Goal: Task Accomplishment & Management: Use online tool/utility

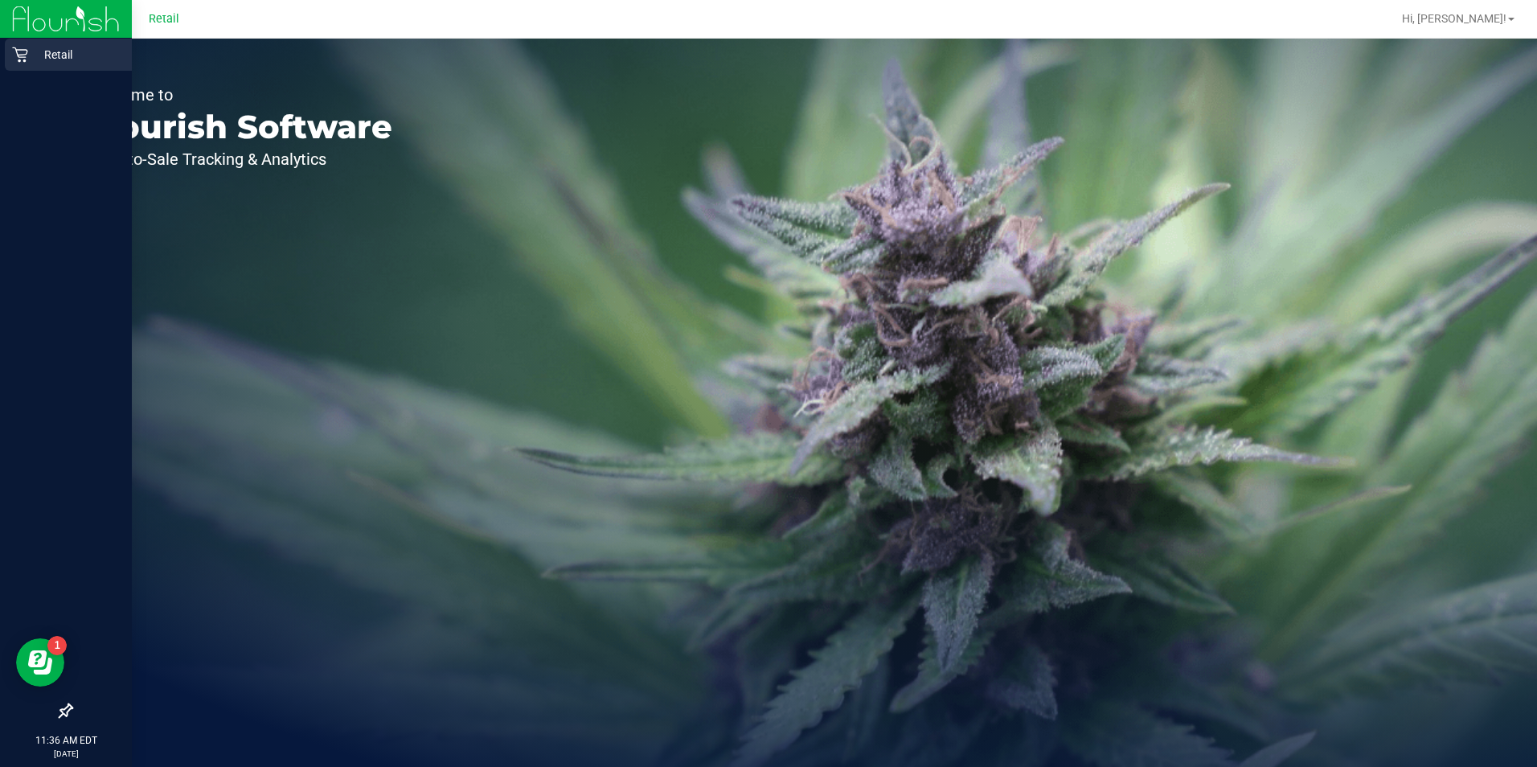
drag, startPoint x: 154, startPoint y: 322, endPoint x: 27, endPoint y: 51, distance: 299.6
click at [27, 51] on icon at bounding box center [20, 55] width 16 height 16
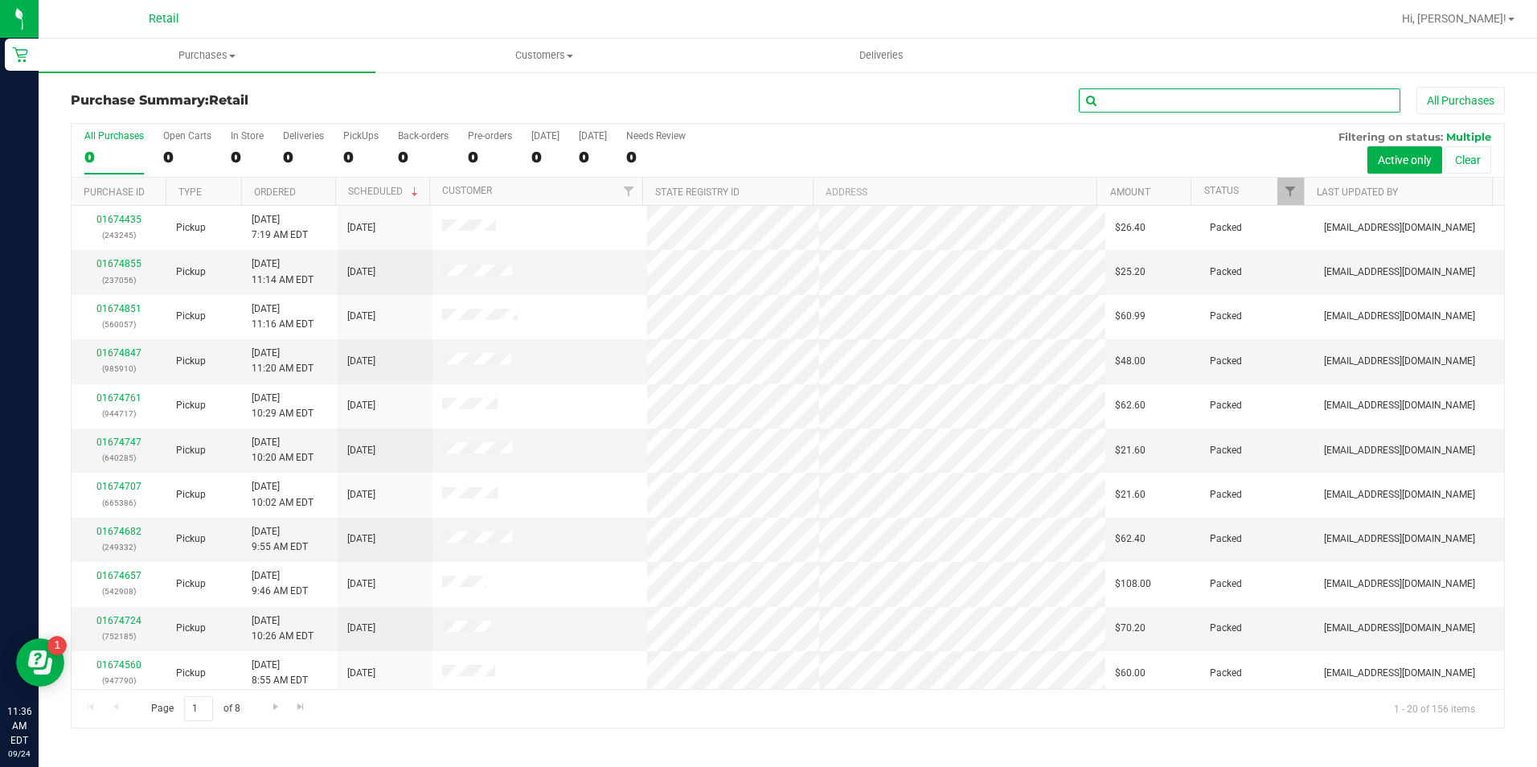
click at [1149, 98] on input "text" at bounding box center [1240, 100] width 322 height 24
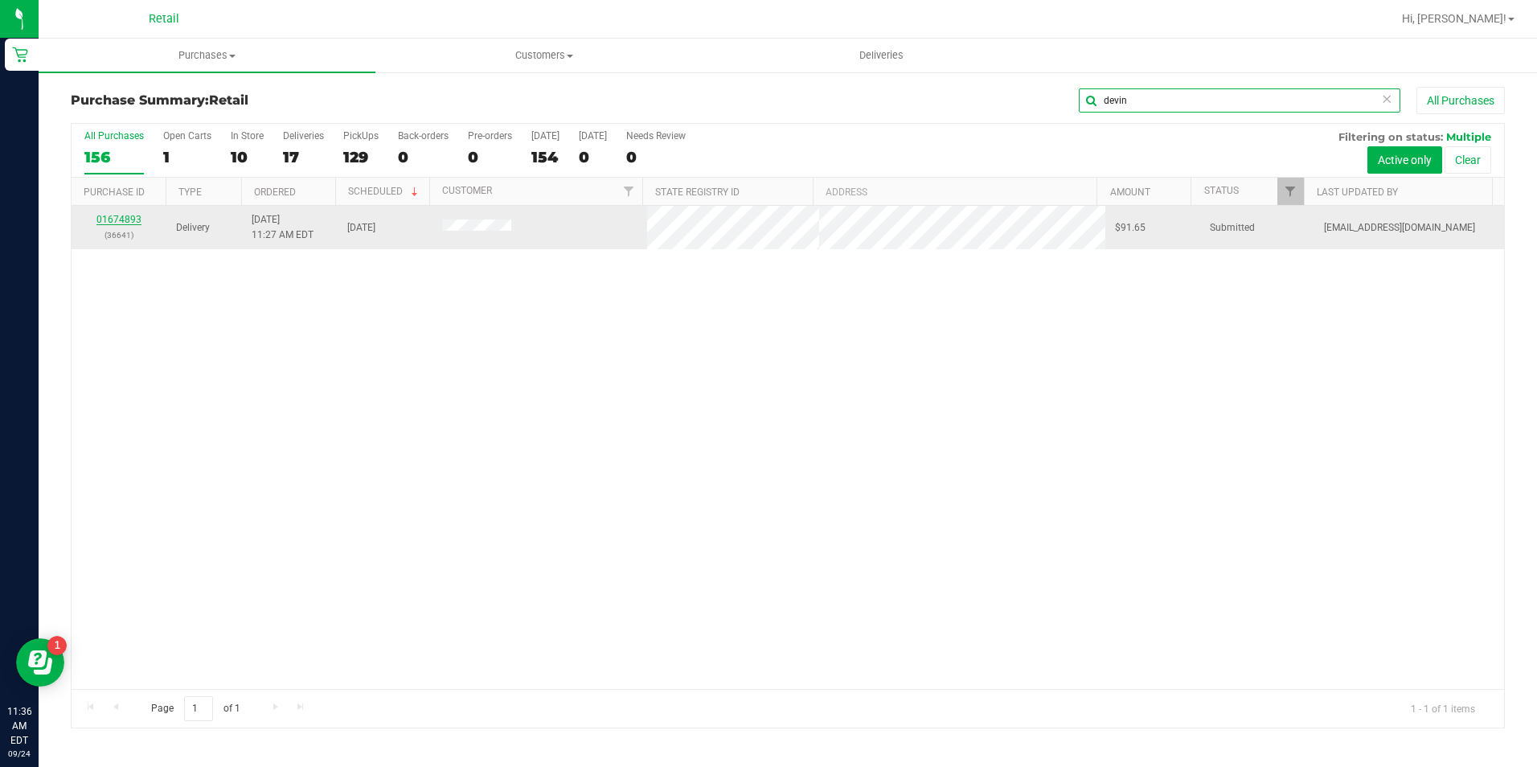
type input "devin"
click at [128, 218] on link "01674893" at bounding box center [118, 219] width 45 height 11
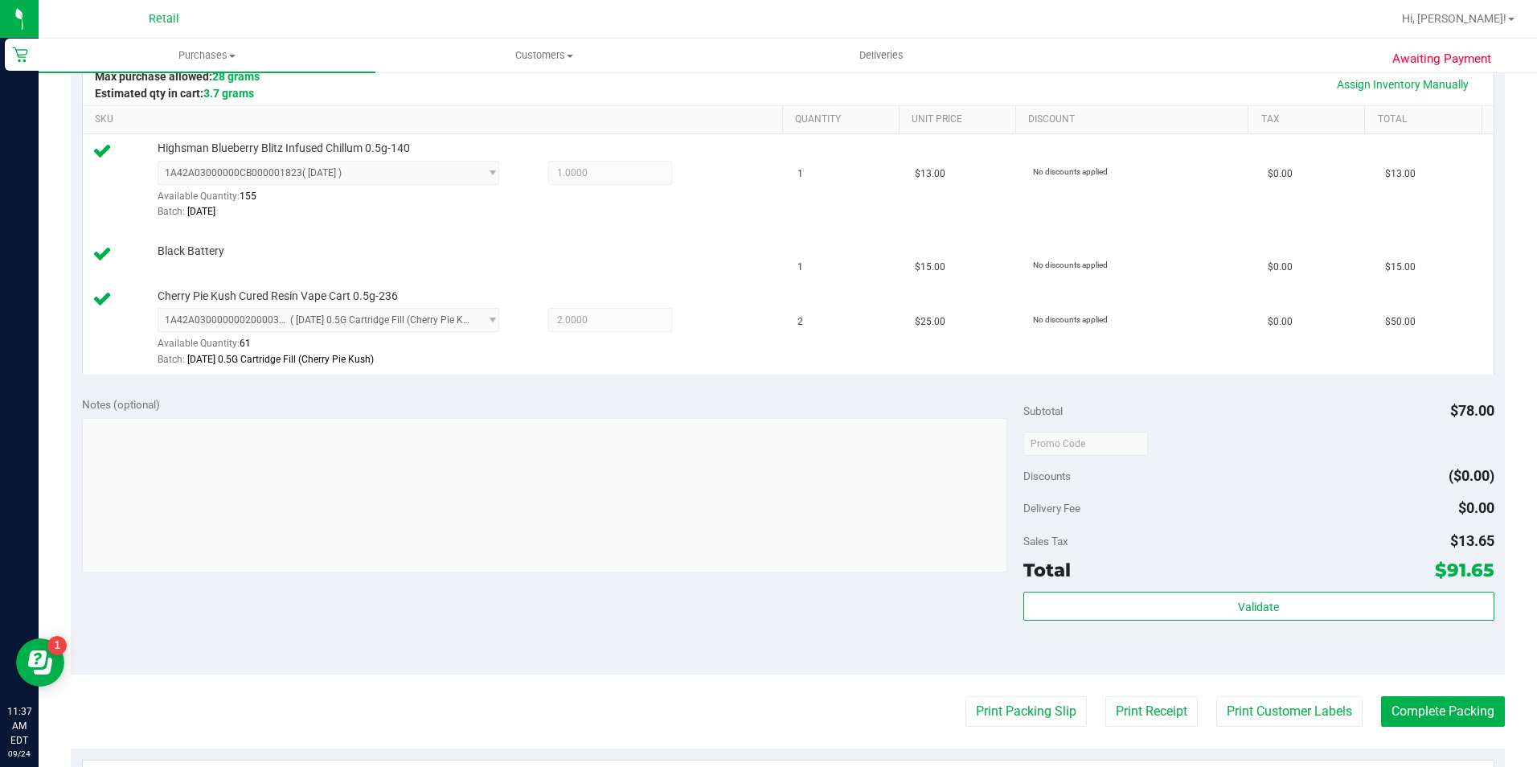
scroll to position [402, 0]
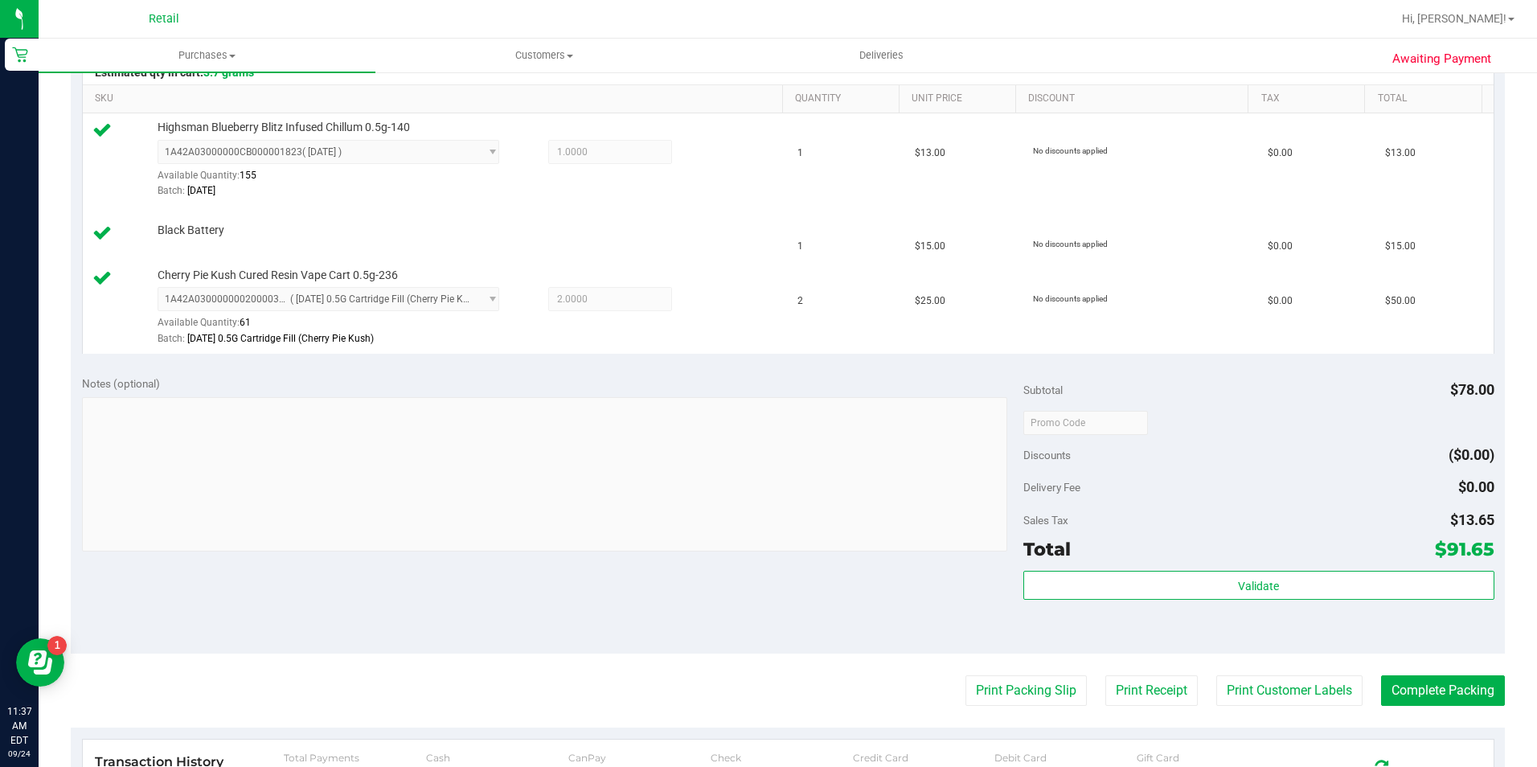
click at [1401, 672] on purchase-details "Back Edit Purchase Cancel Purchase View Profile # 01674893 Med | Rec METRC ID: …" at bounding box center [788, 356] width 1434 height 1343
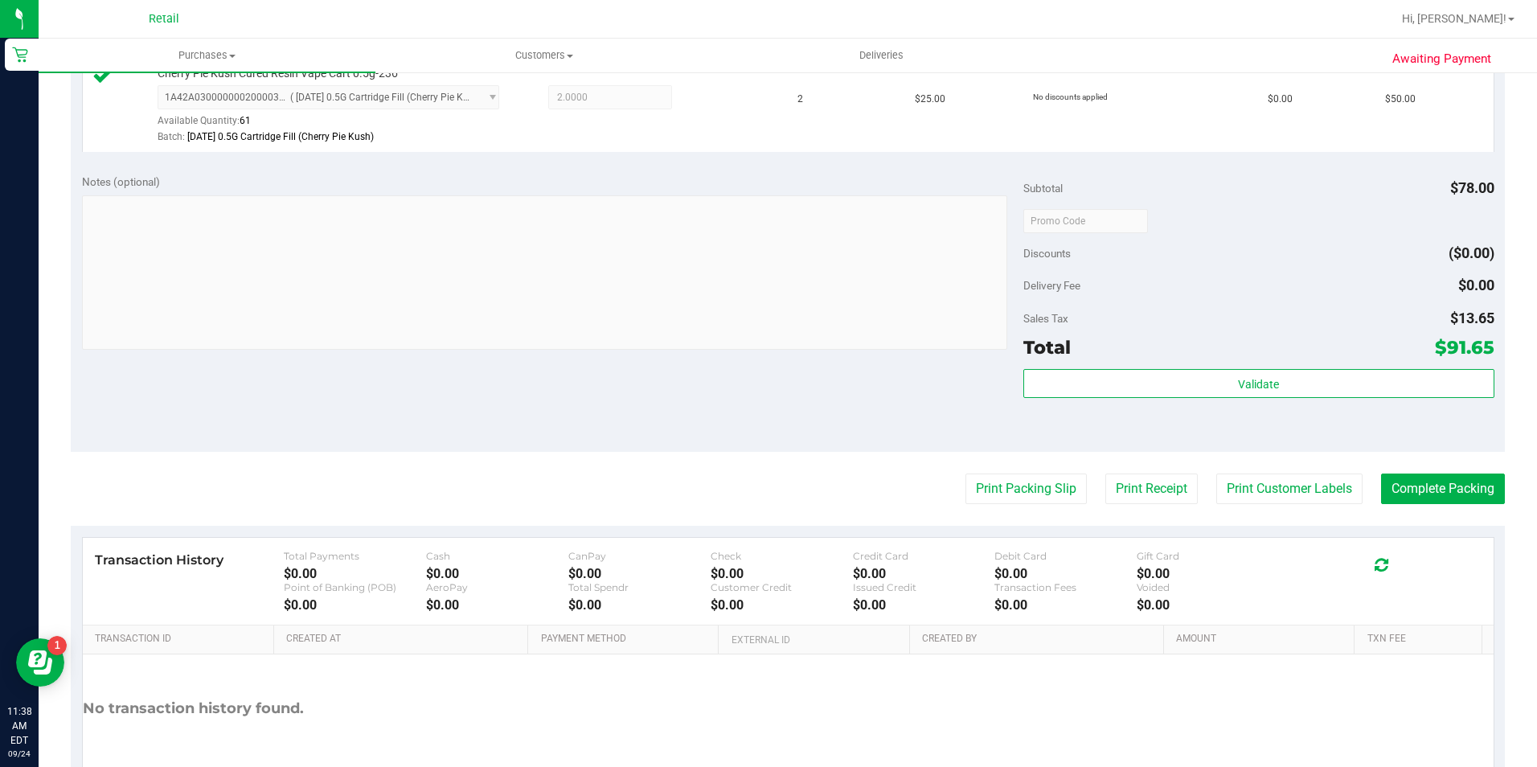
scroll to position [695, 0]
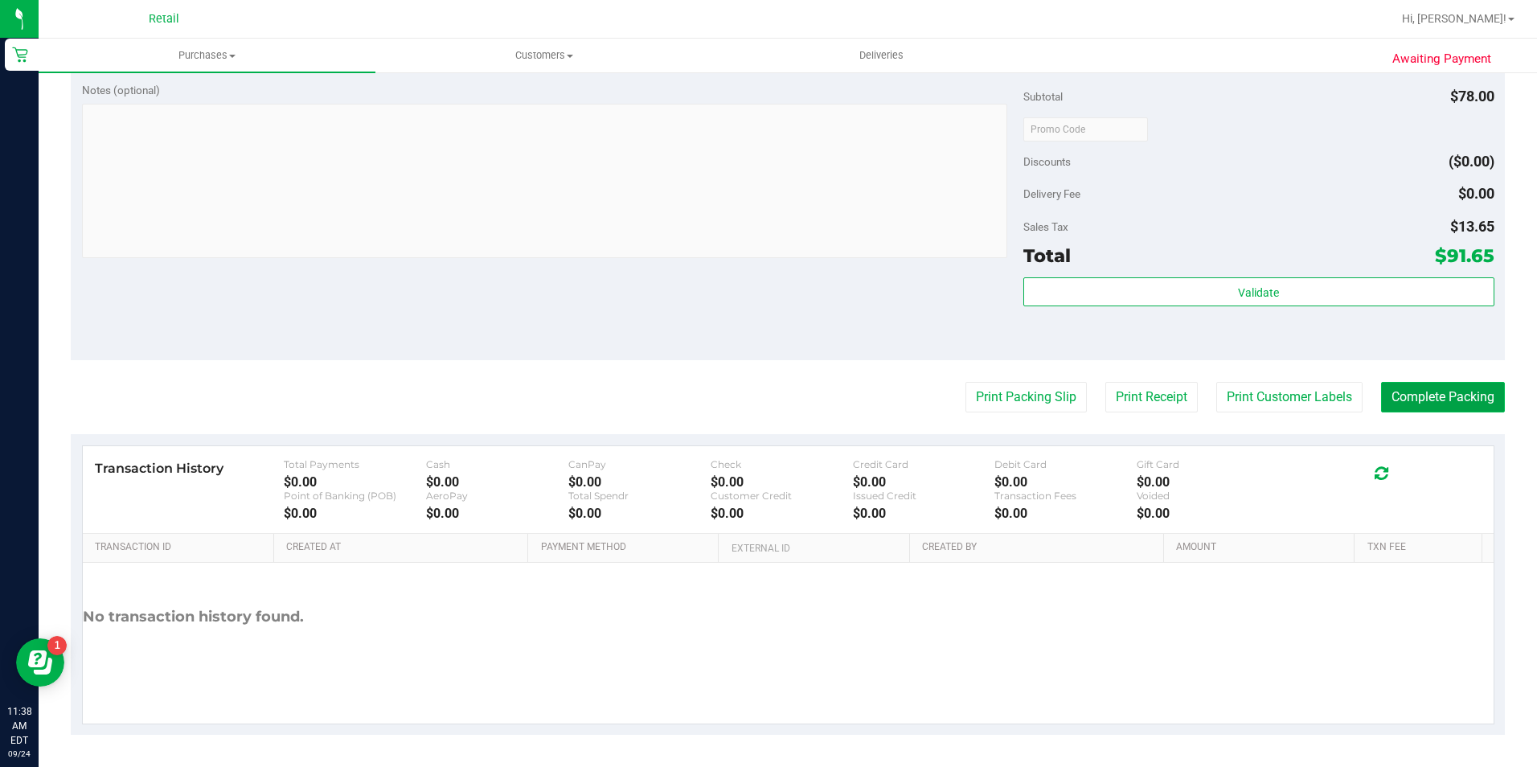
click at [1462, 408] on button "Complete Packing" at bounding box center [1443, 397] width 124 height 31
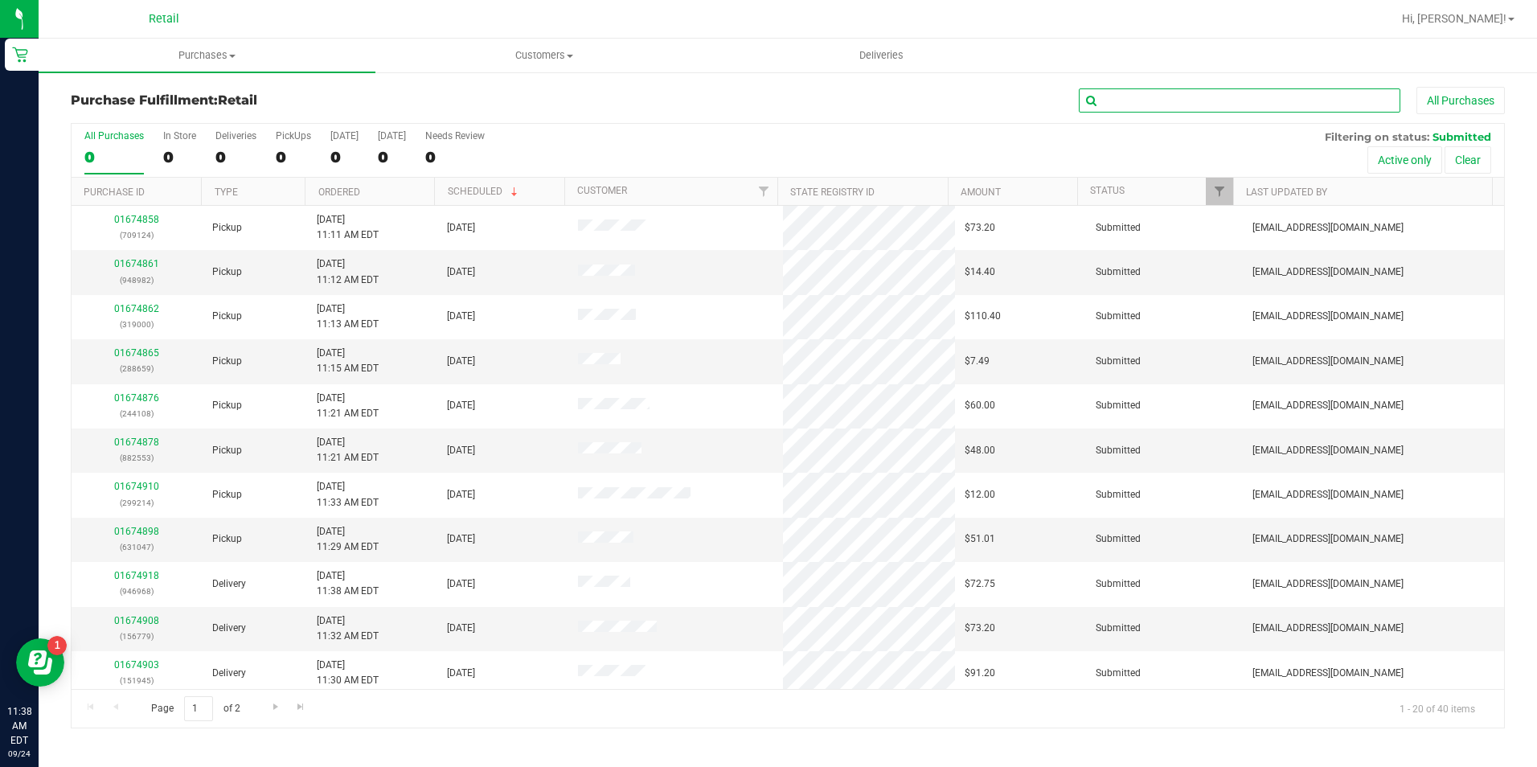
click at [1269, 96] on input "text" at bounding box center [1240, 100] width 322 height 24
type input "esp"
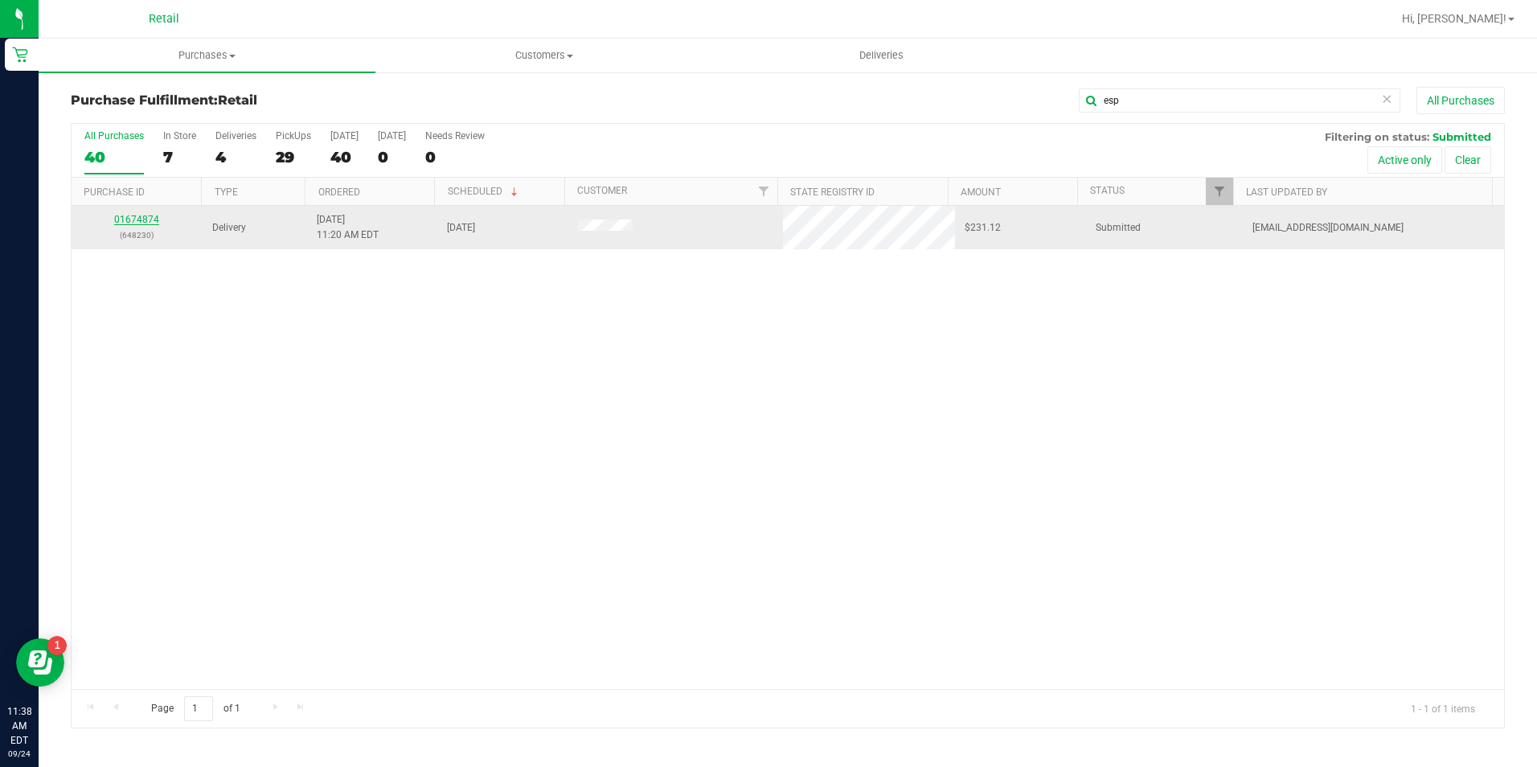
click at [148, 221] on link "01674874" at bounding box center [136, 219] width 45 height 11
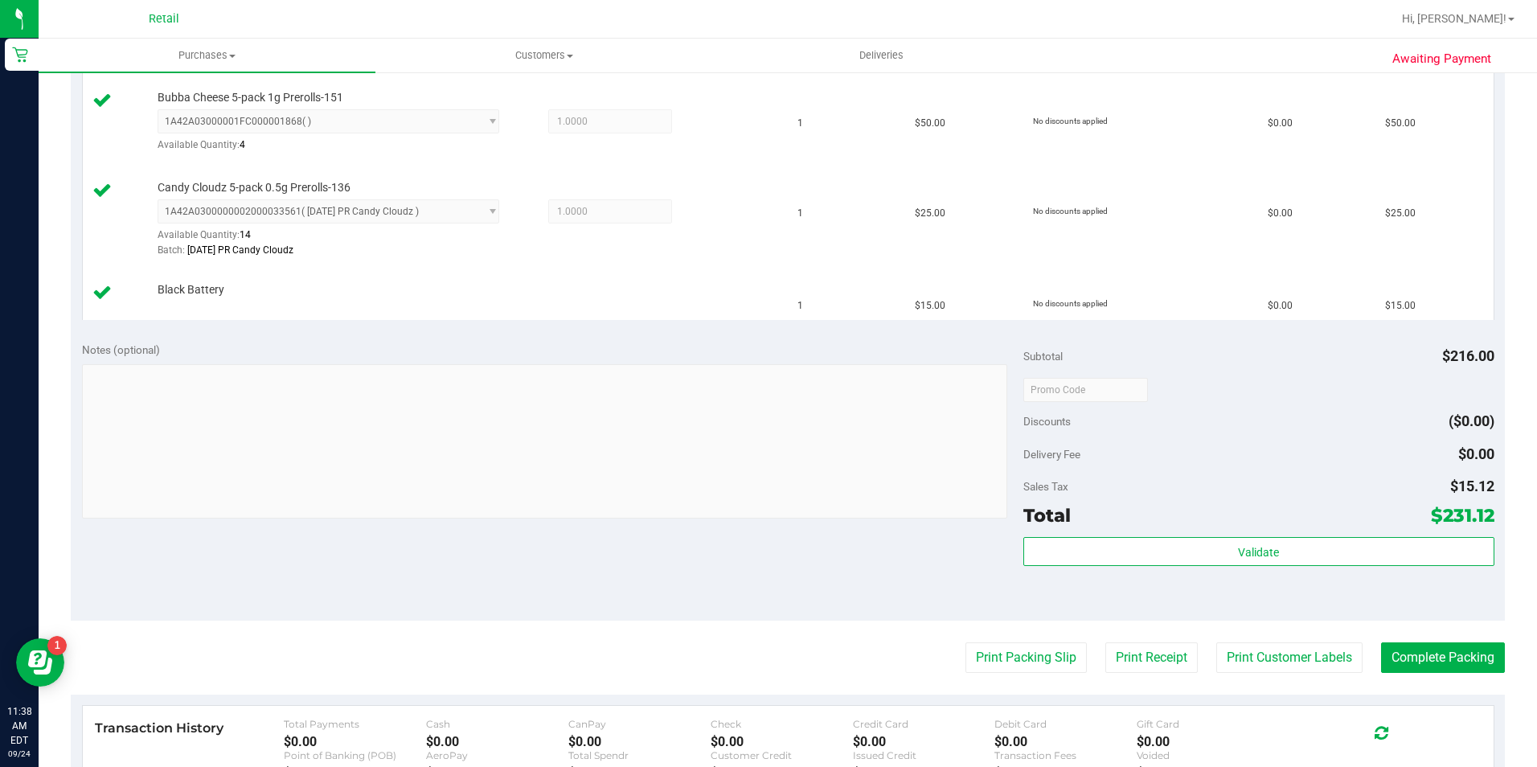
scroll to position [724, 0]
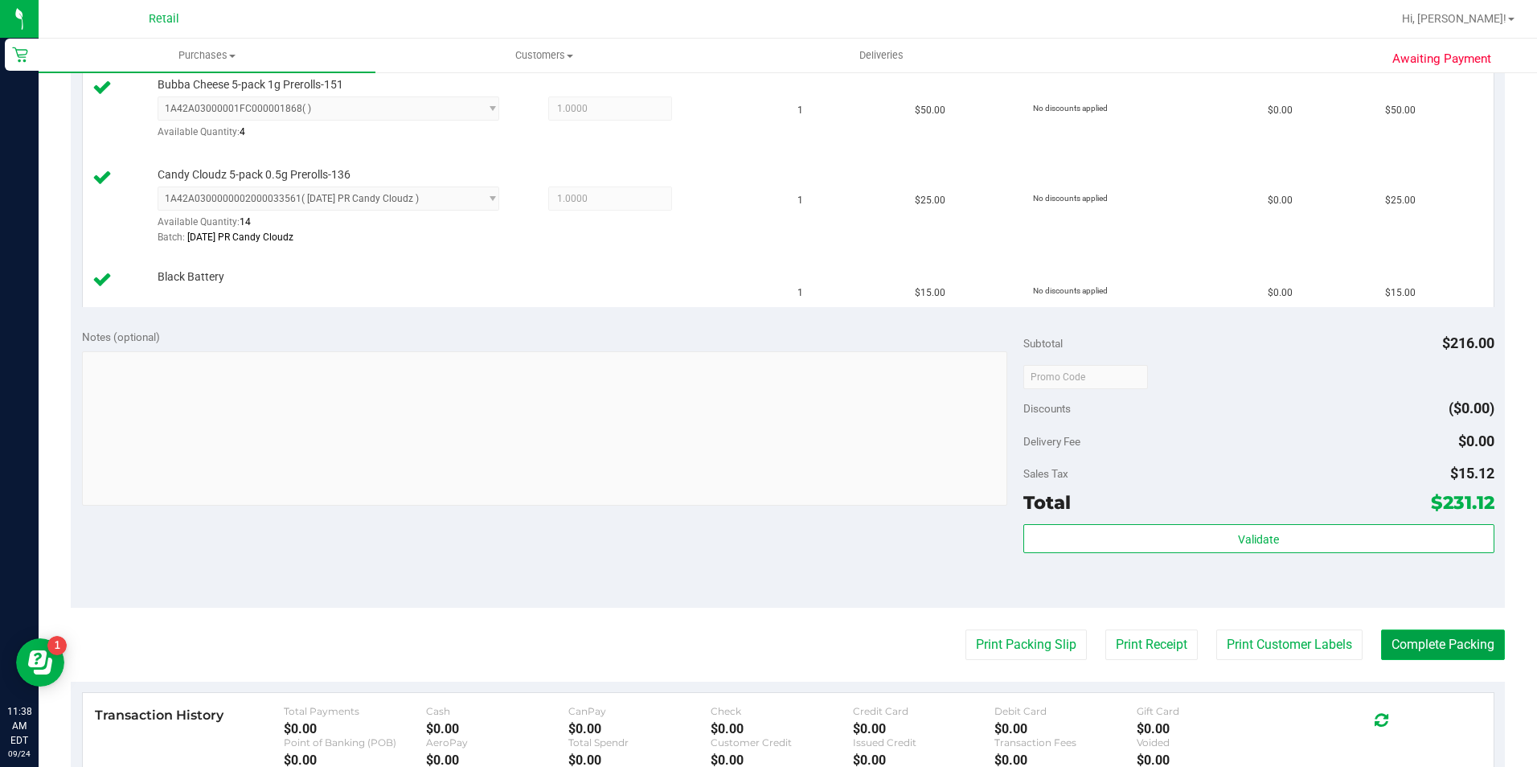
click at [1418, 636] on button "Complete Packing" at bounding box center [1443, 645] width 124 height 31
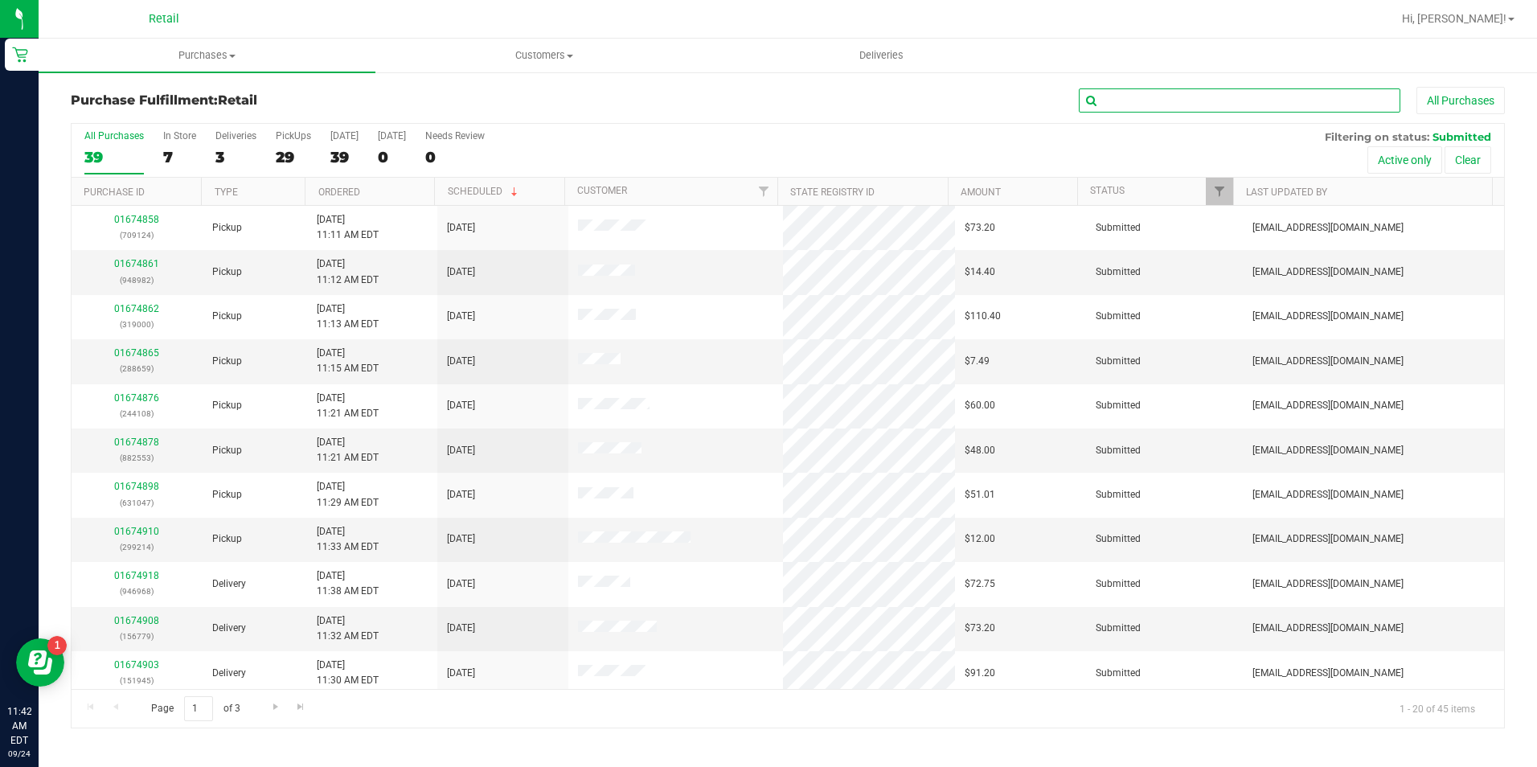
drag, startPoint x: 1534, startPoint y: 57, endPoint x: 1200, endPoint y: 96, distance: 335.9
click at [1200, 96] on input "text" at bounding box center [1240, 100] width 322 height 24
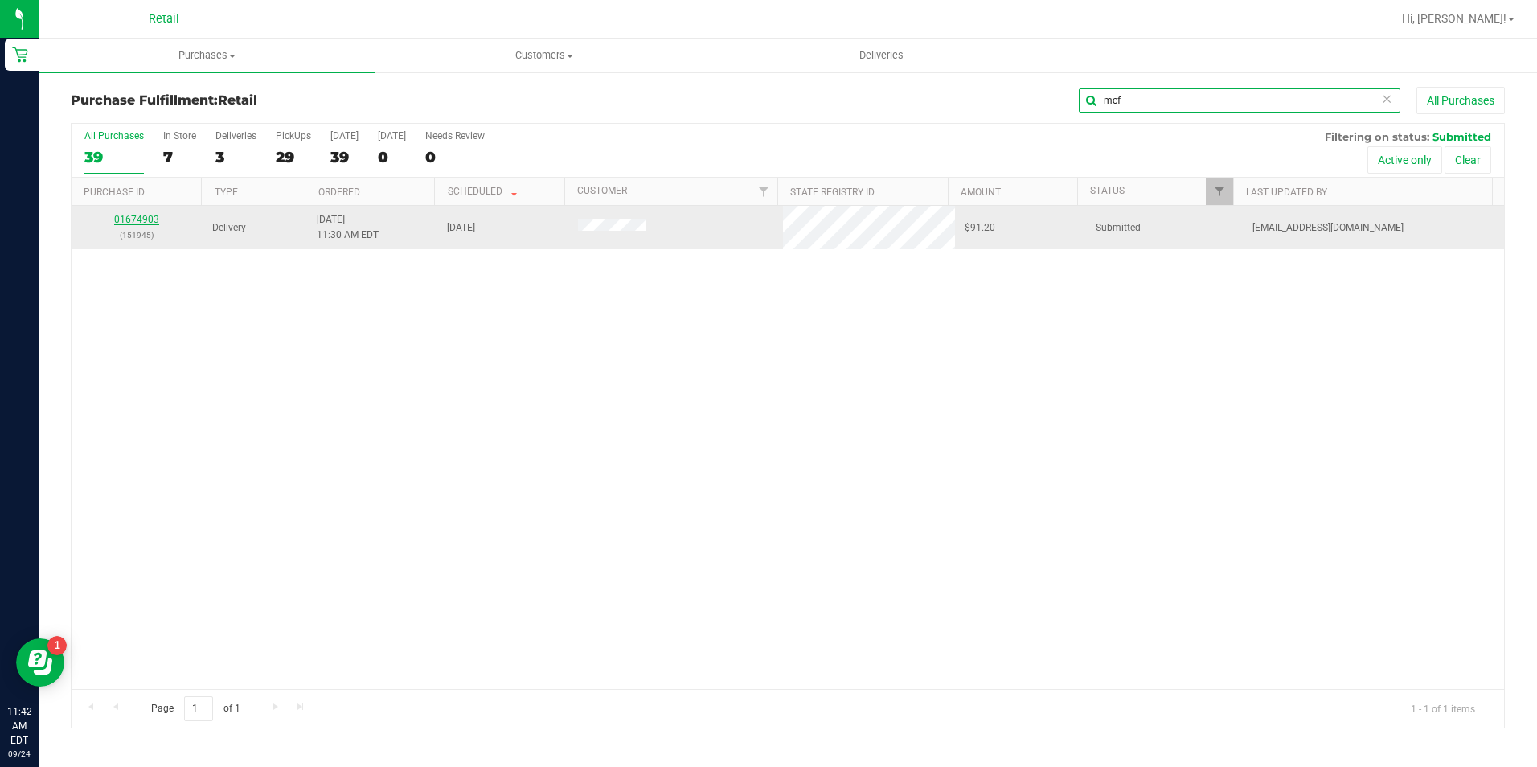
type input "mcf"
click at [127, 218] on link "01674903" at bounding box center [136, 219] width 45 height 11
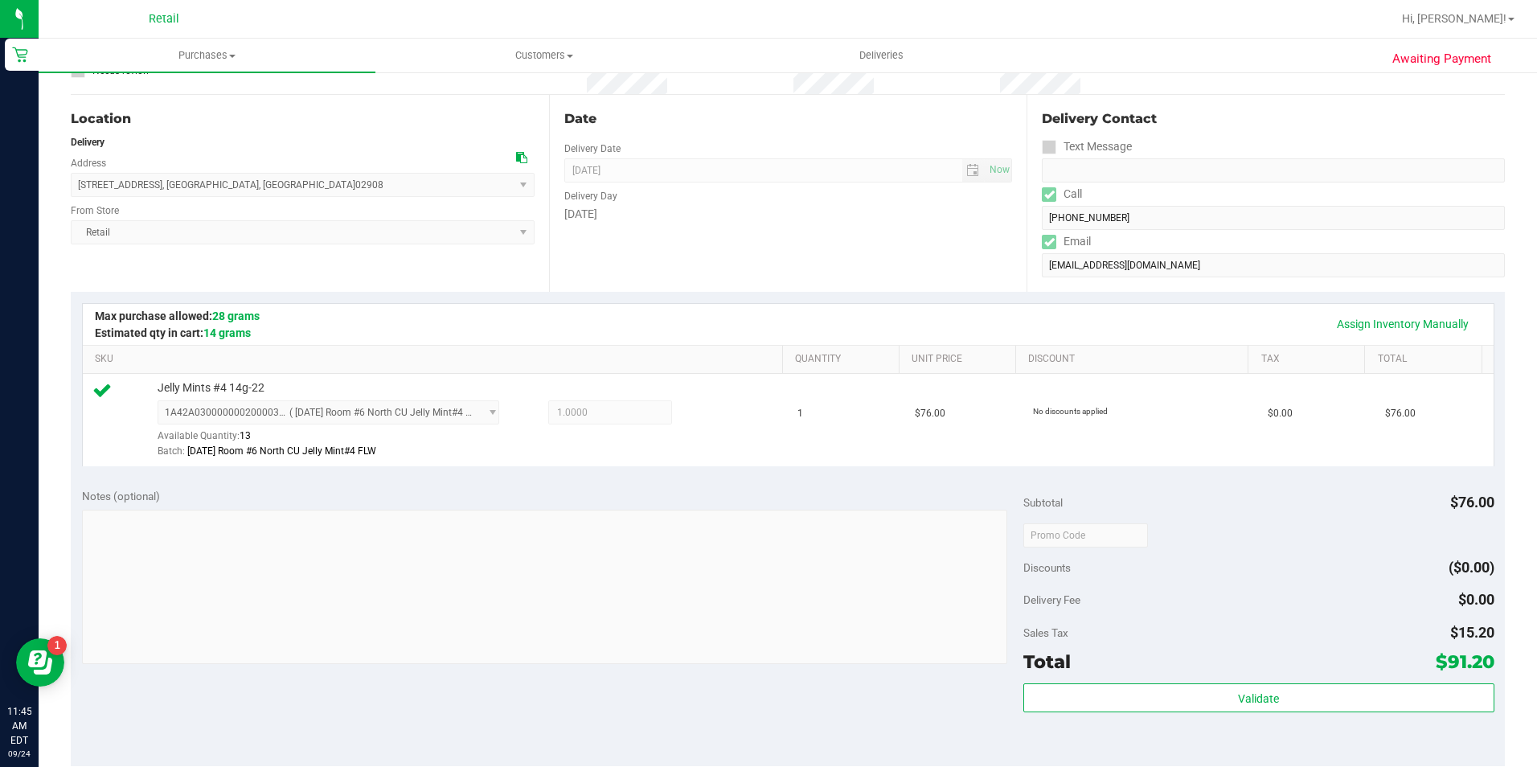
scroll to position [402, 0]
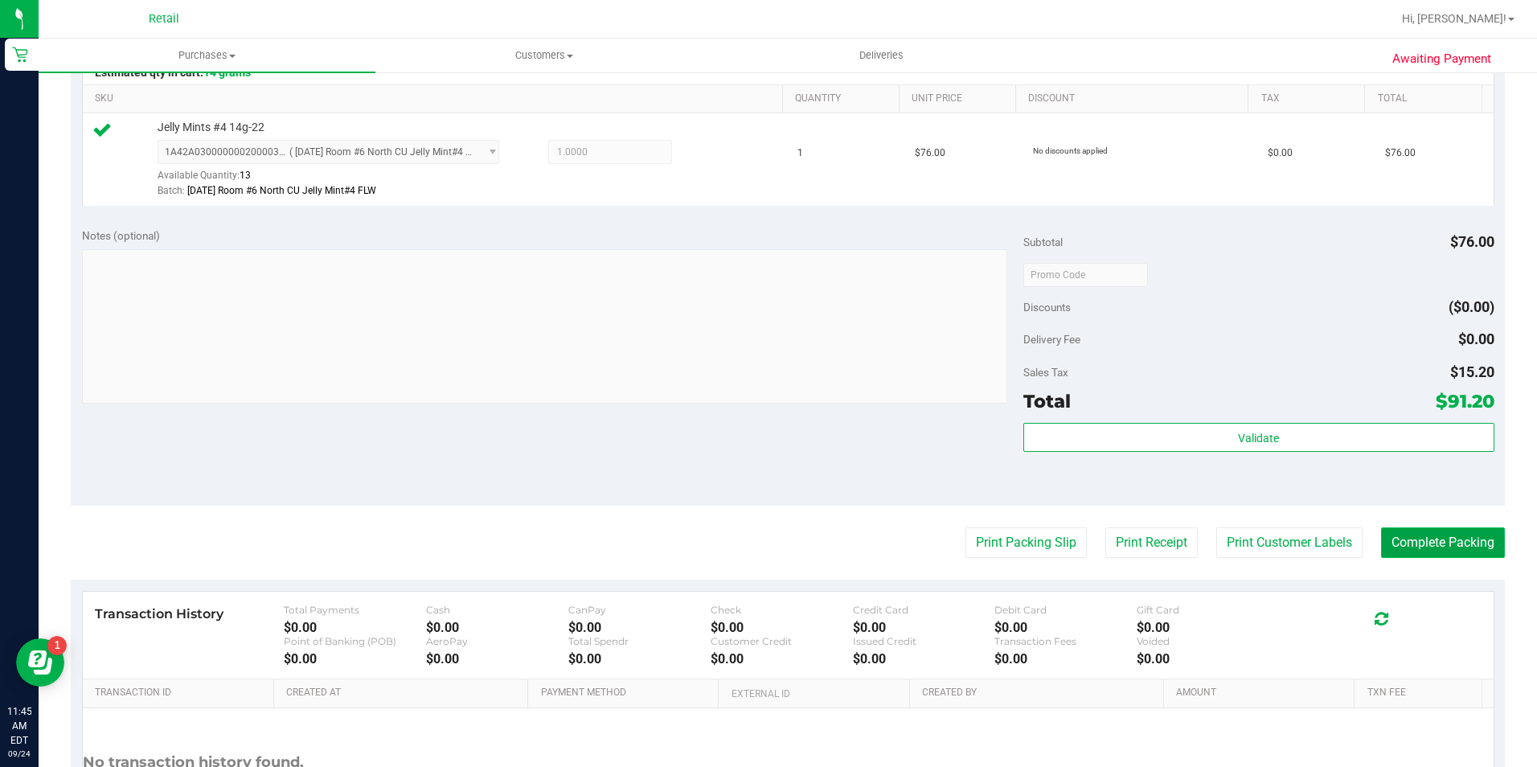
click at [1456, 544] on button "Complete Packing" at bounding box center [1443, 542] width 124 height 31
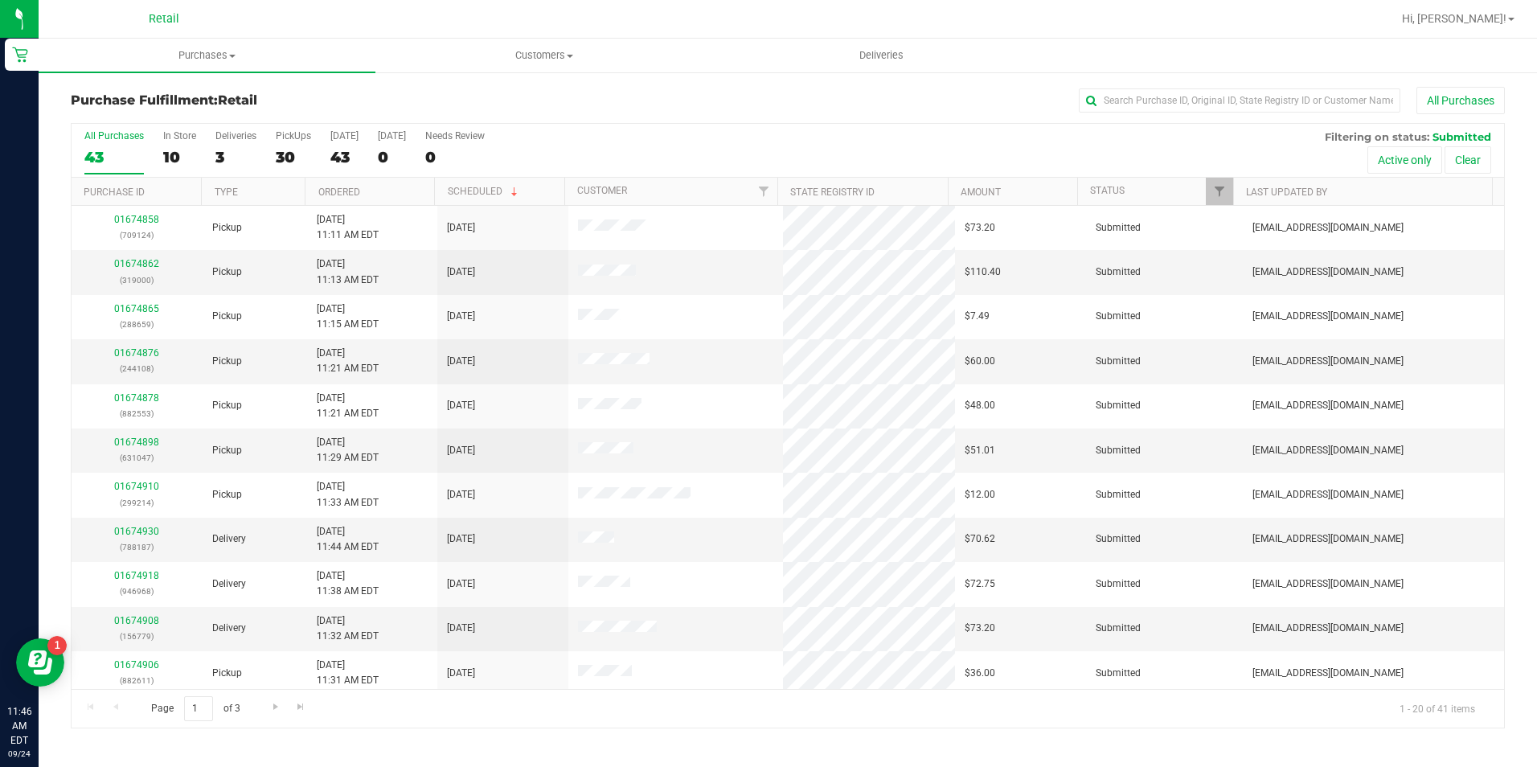
click at [1241, 114] on div "Purchase Fulfillment: Retail All Purchases" at bounding box center [788, 104] width 1434 height 35
click at [1244, 98] on input "text" at bounding box center [1240, 100] width 322 height 24
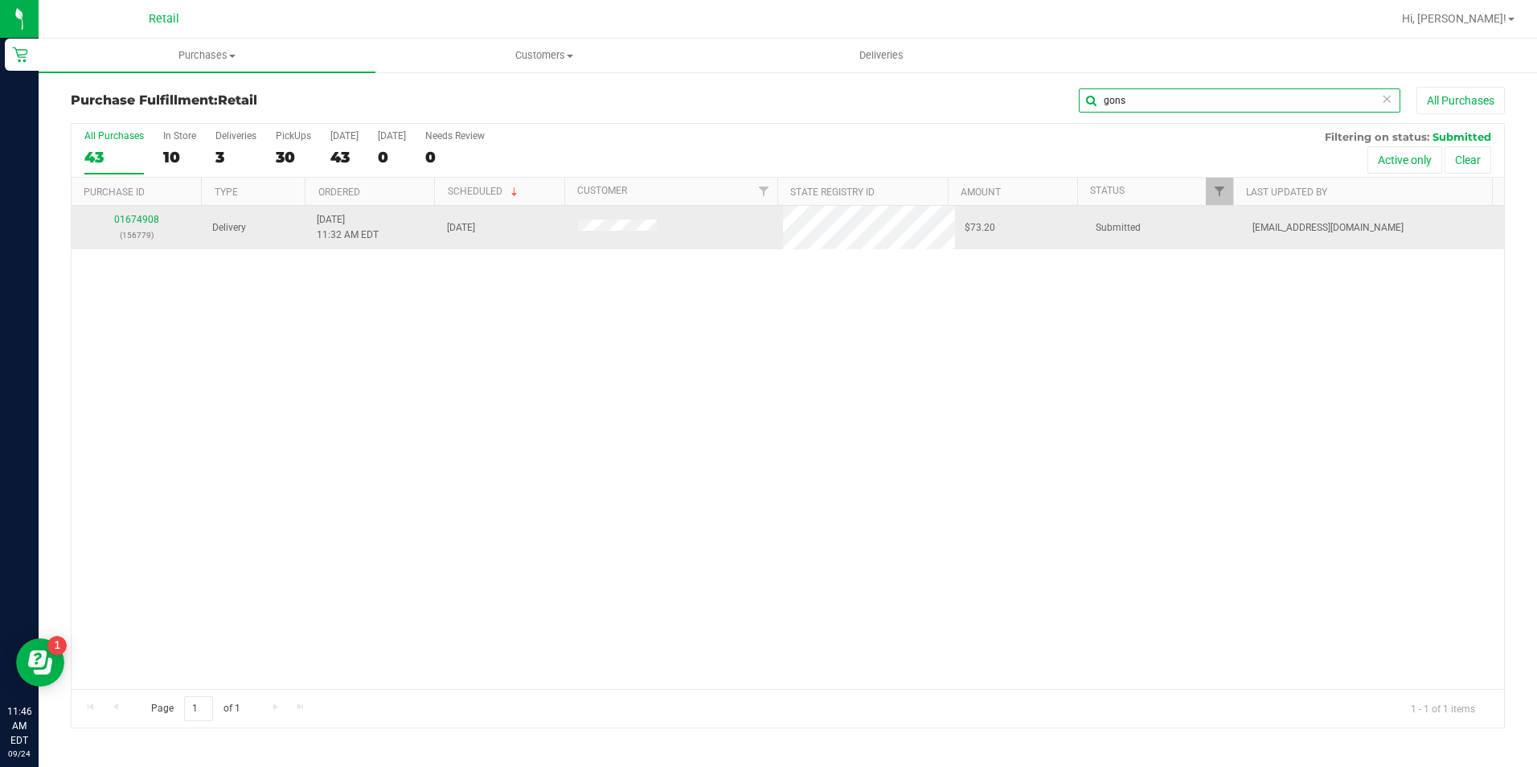
type input "gons"
click at [125, 211] on td "01674908 (156779)" at bounding box center [137, 227] width 131 height 43
click at [121, 225] on div "01674908 (156779)" at bounding box center [137, 227] width 112 height 31
click at [125, 218] on link "01674908" at bounding box center [136, 219] width 45 height 11
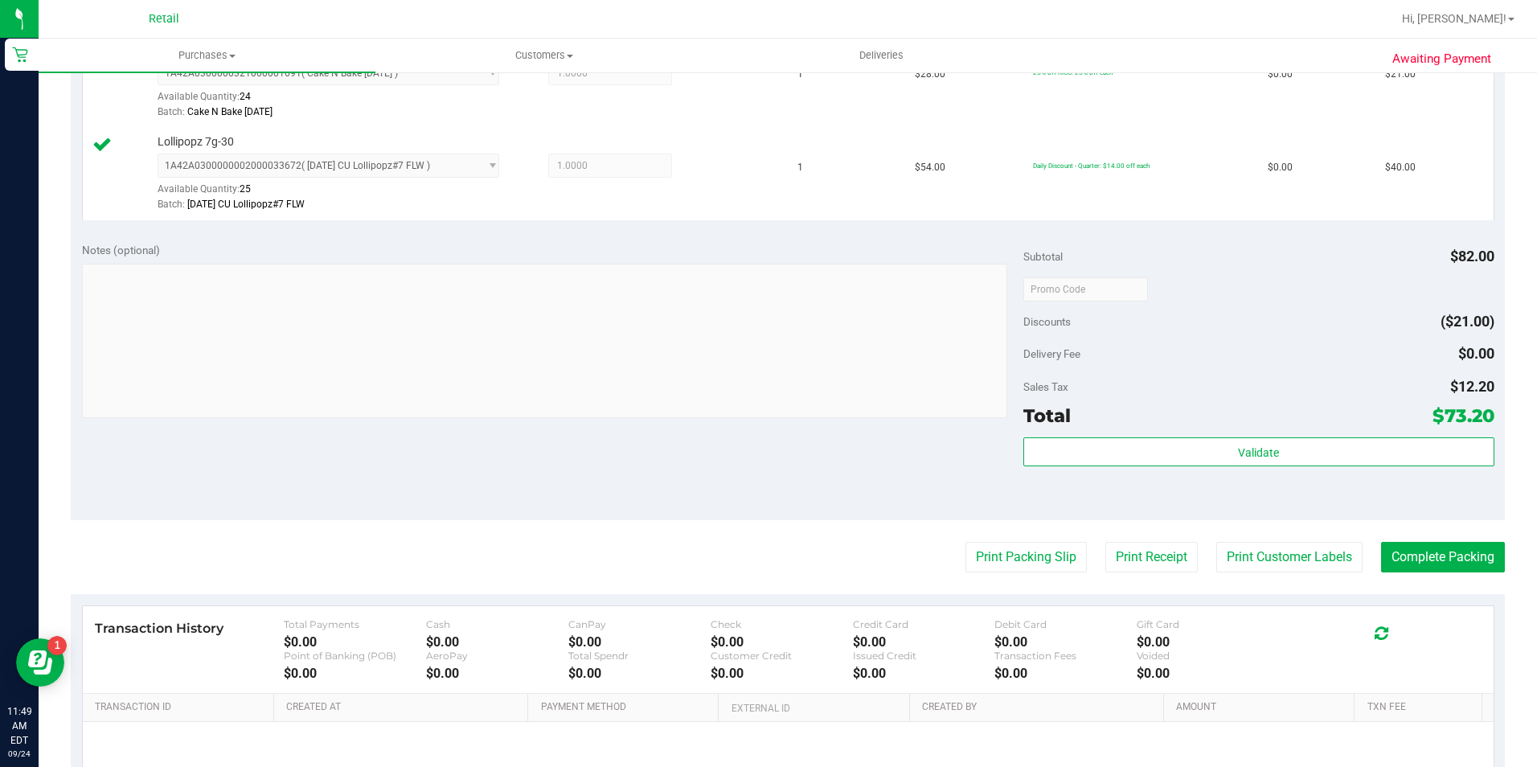
scroll to position [482, 0]
click at [1446, 550] on button "Complete Packing" at bounding box center [1443, 555] width 124 height 31
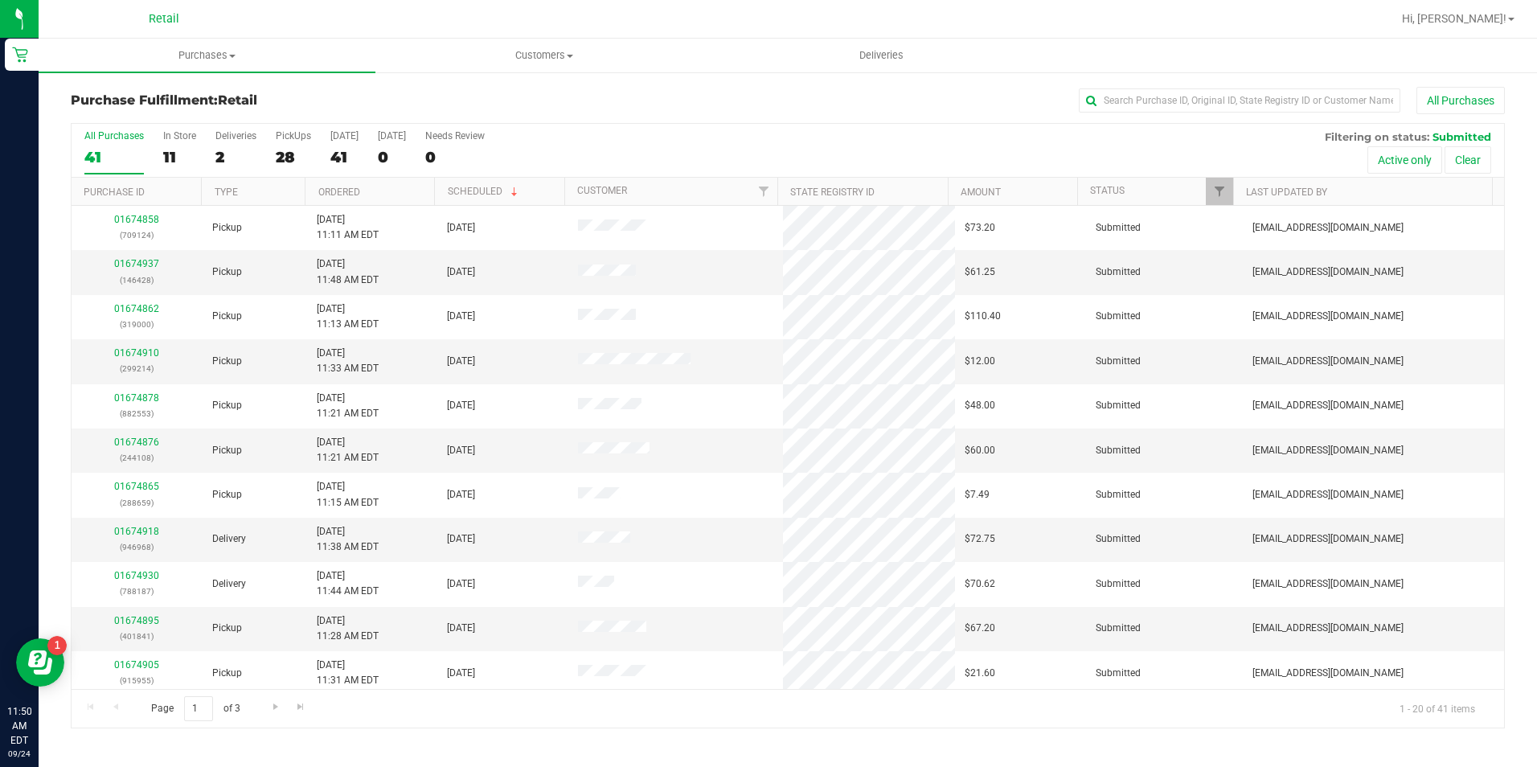
click at [690, 113] on div "All Purchases" at bounding box center [1027, 100] width 956 height 27
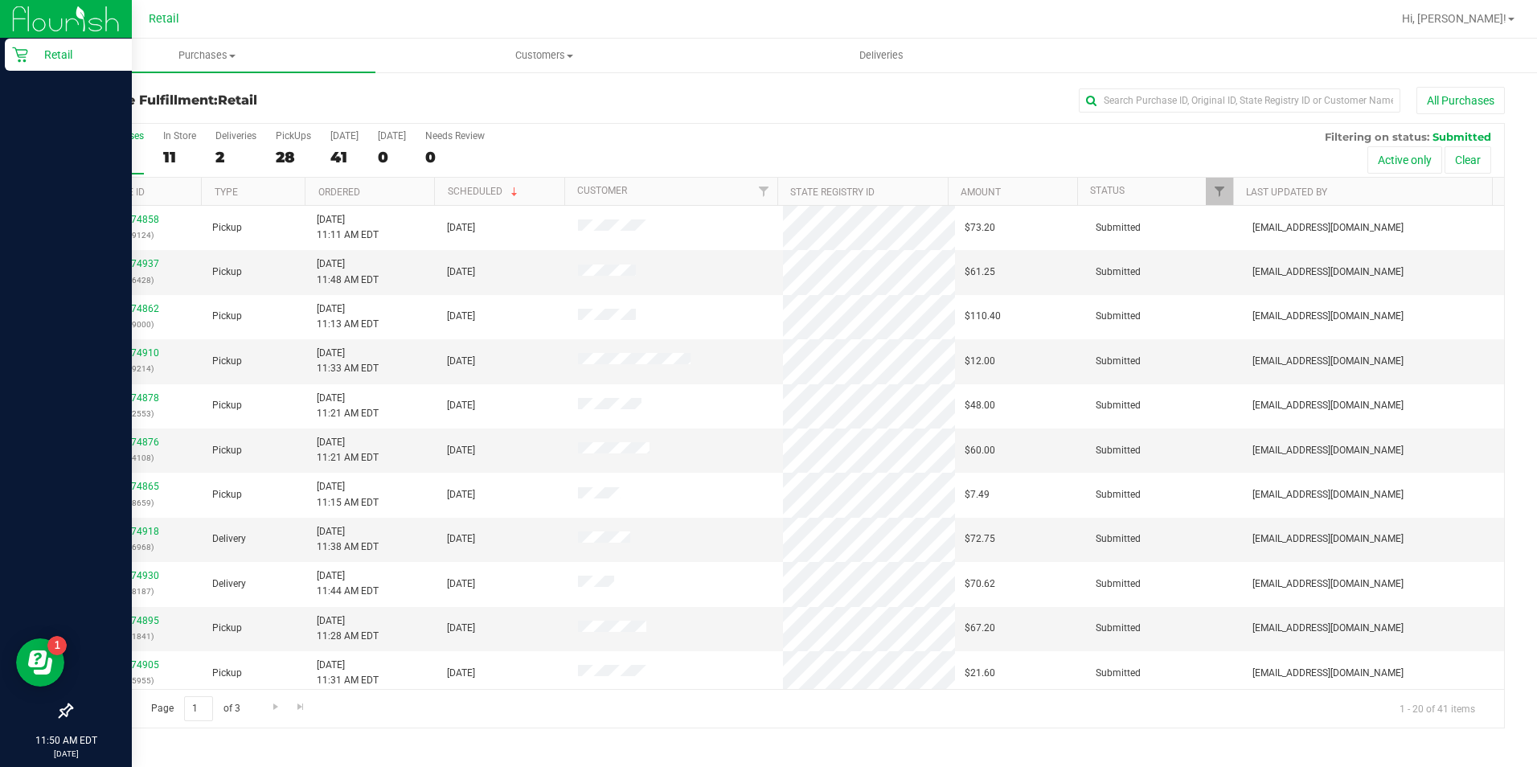
click at [29, 55] on p "Retail" at bounding box center [76, 54] width 96 height 19
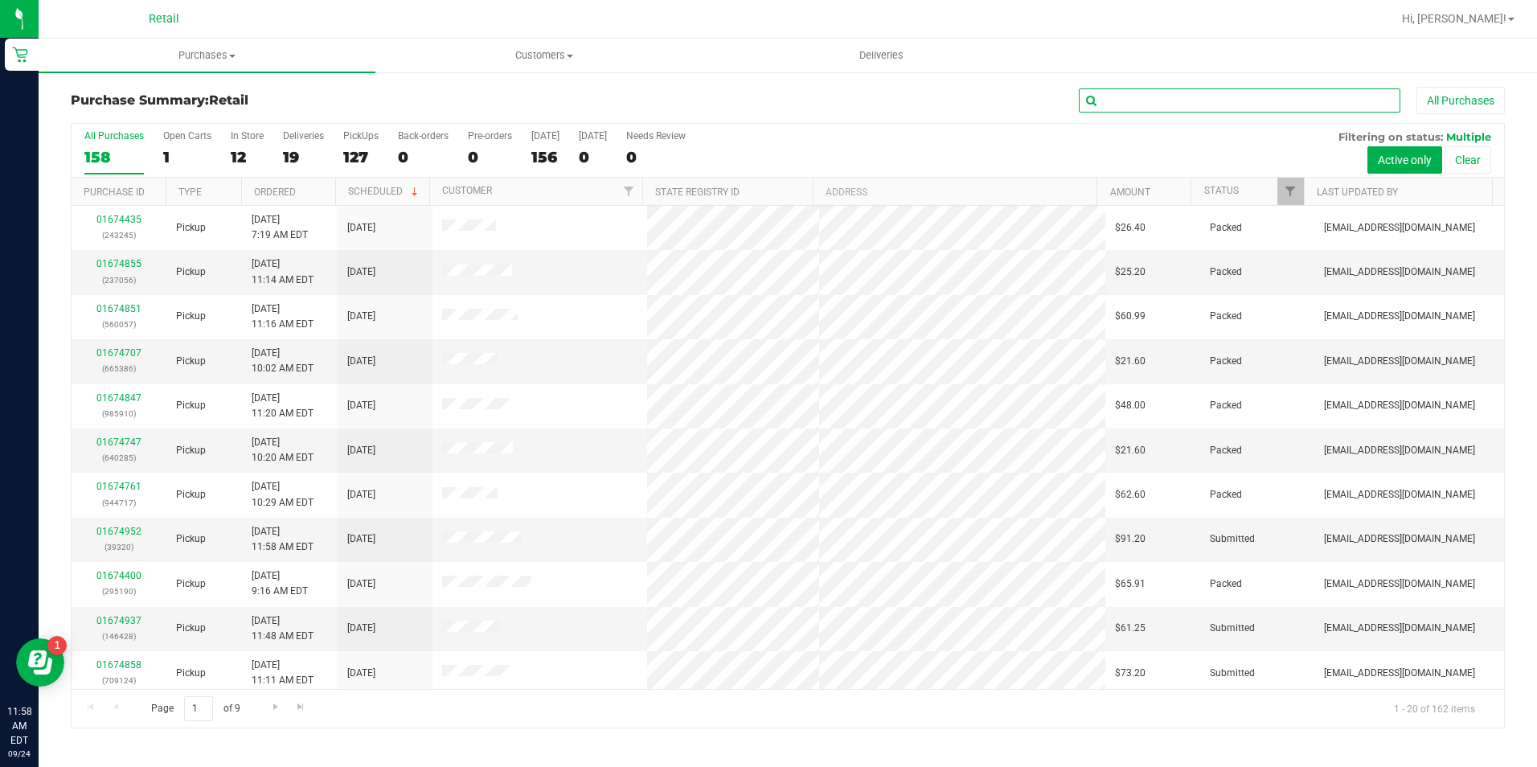
click at [1184, 98] on input "text" at bounding box center [1240, 100] width 322 height 24
type input "o"
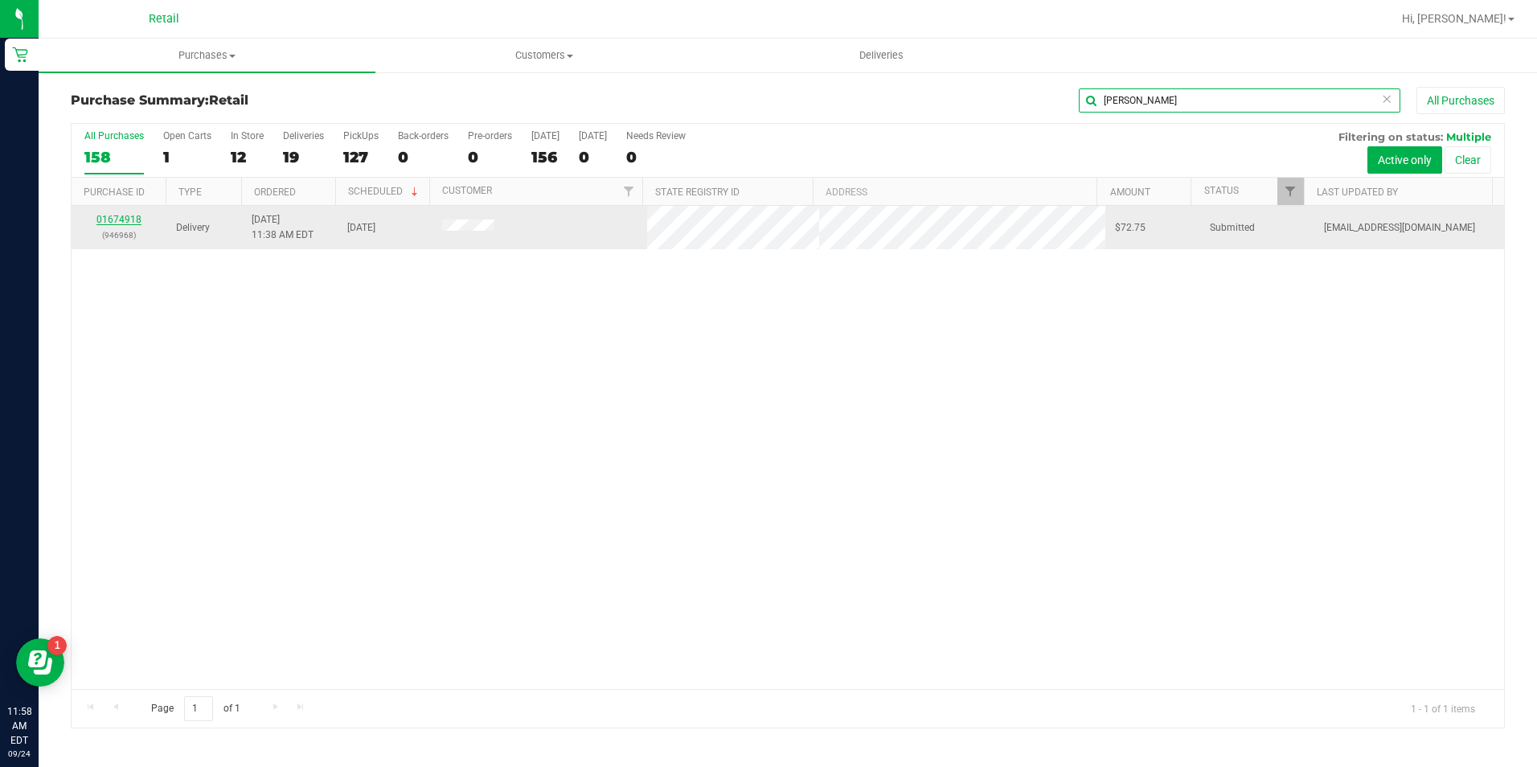
type input "[PERSON_NAME]"
click at [126, 223] on link "01674918" at bounding box center [118, 219] width 45 height 11
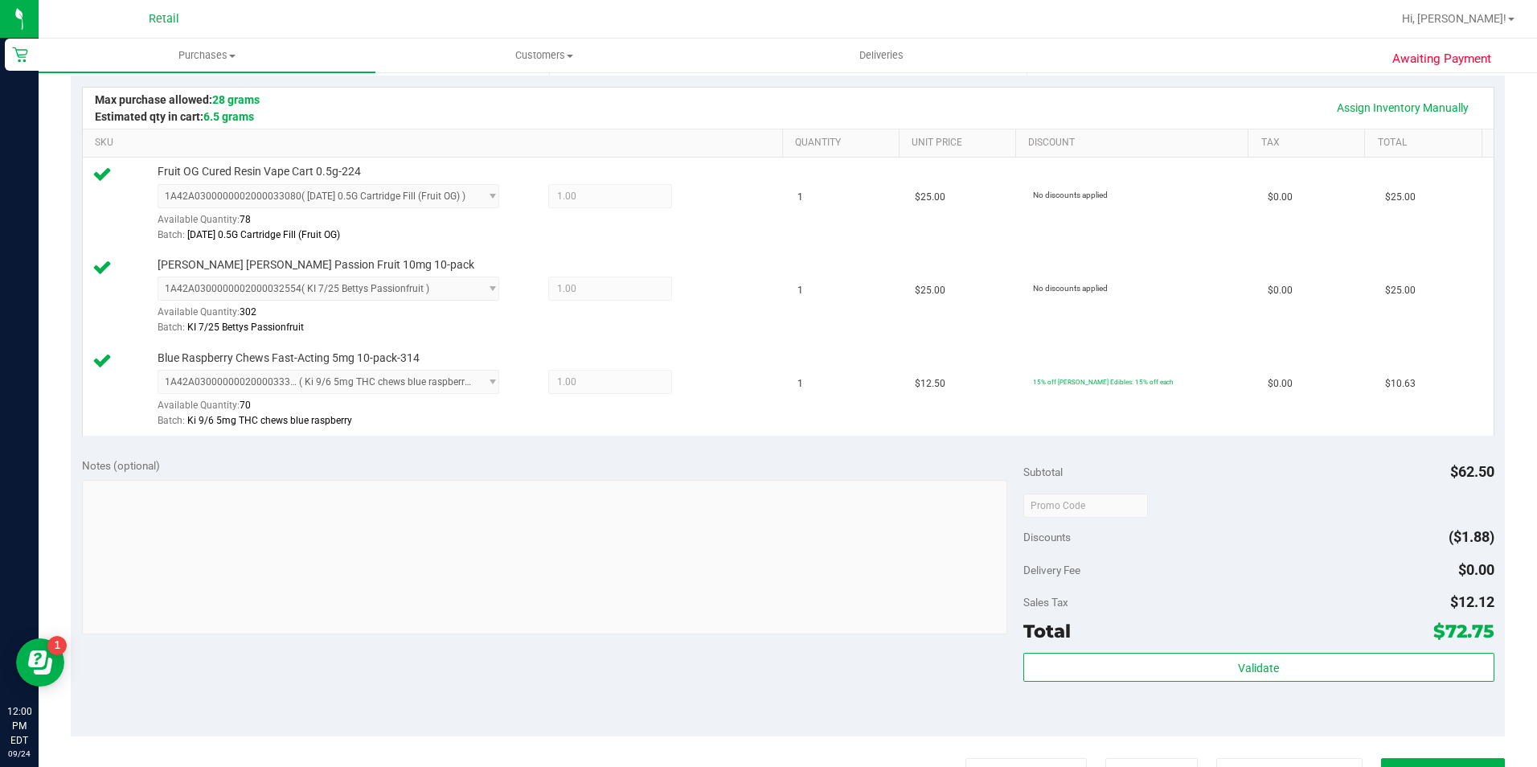
scroll to position [482, 0]
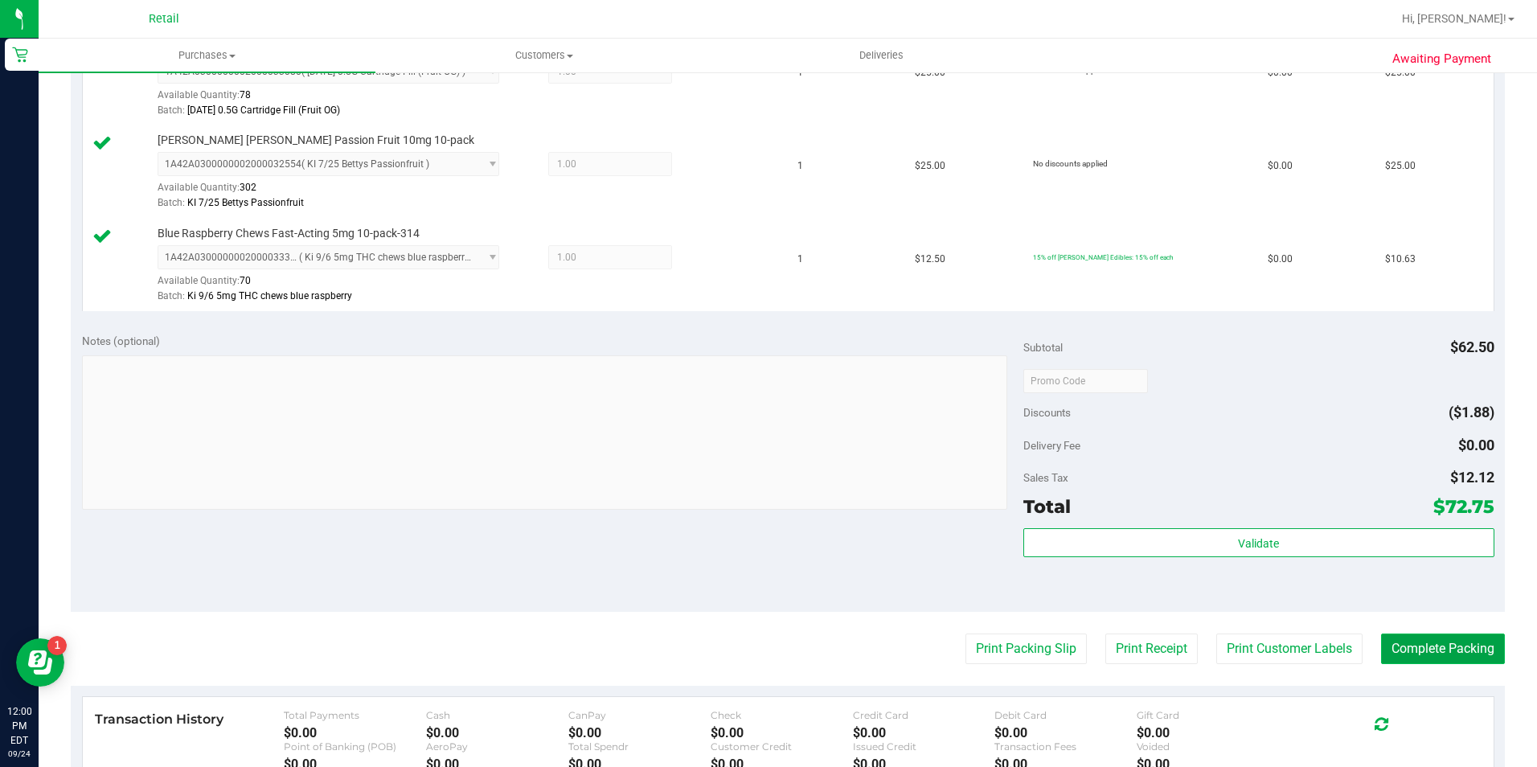
click at [1429, 662] on button "Complete Packing" at bounding box center [1443, 649] width 124 height 31
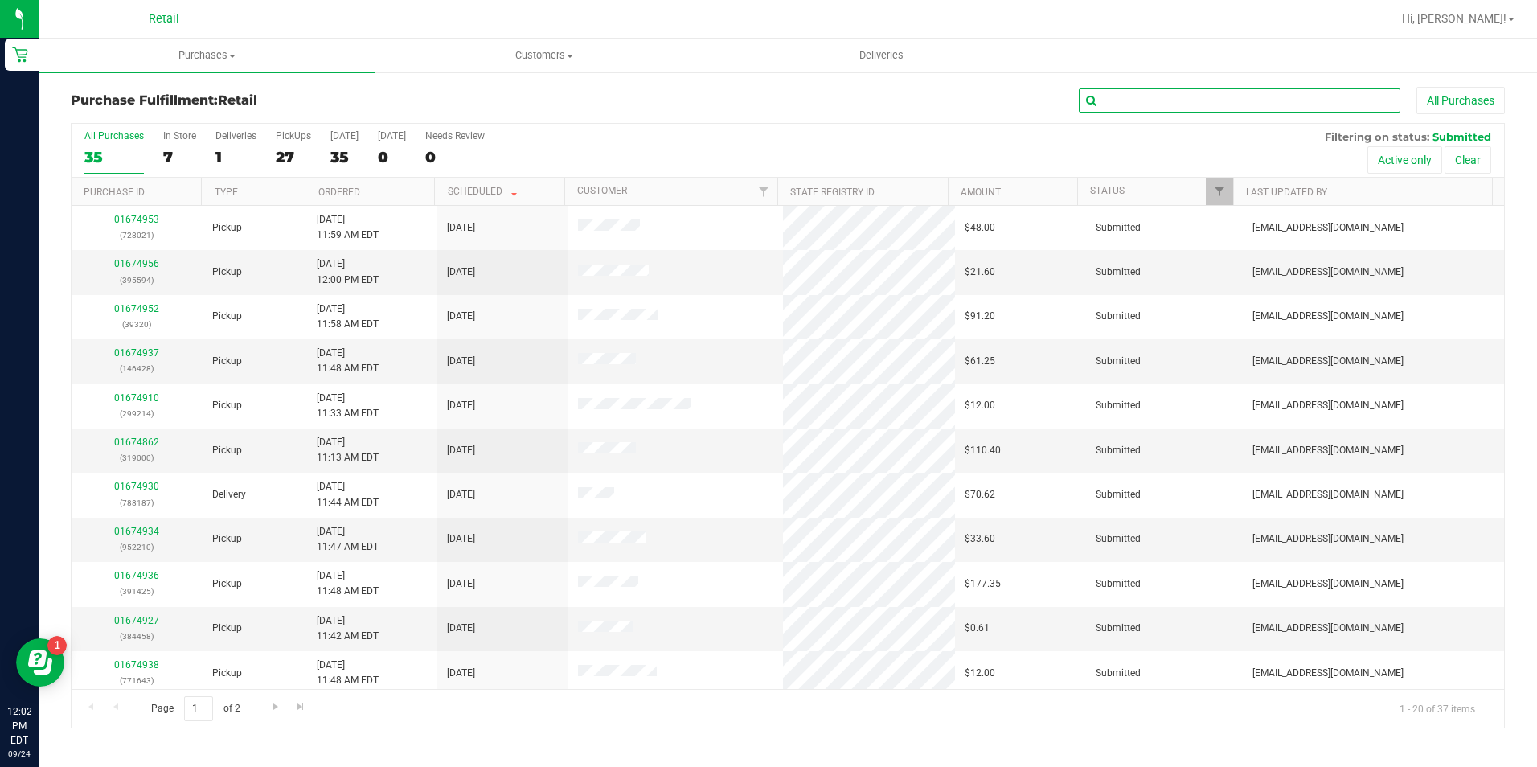
drag, startPoint x: 1130, startPoint y: 96, endPoint x: 1163, endPoint y: 108, distance: 35.6
click at [1147, 101] on input "text" at bounding box center [1240, 100] width 322 height 24
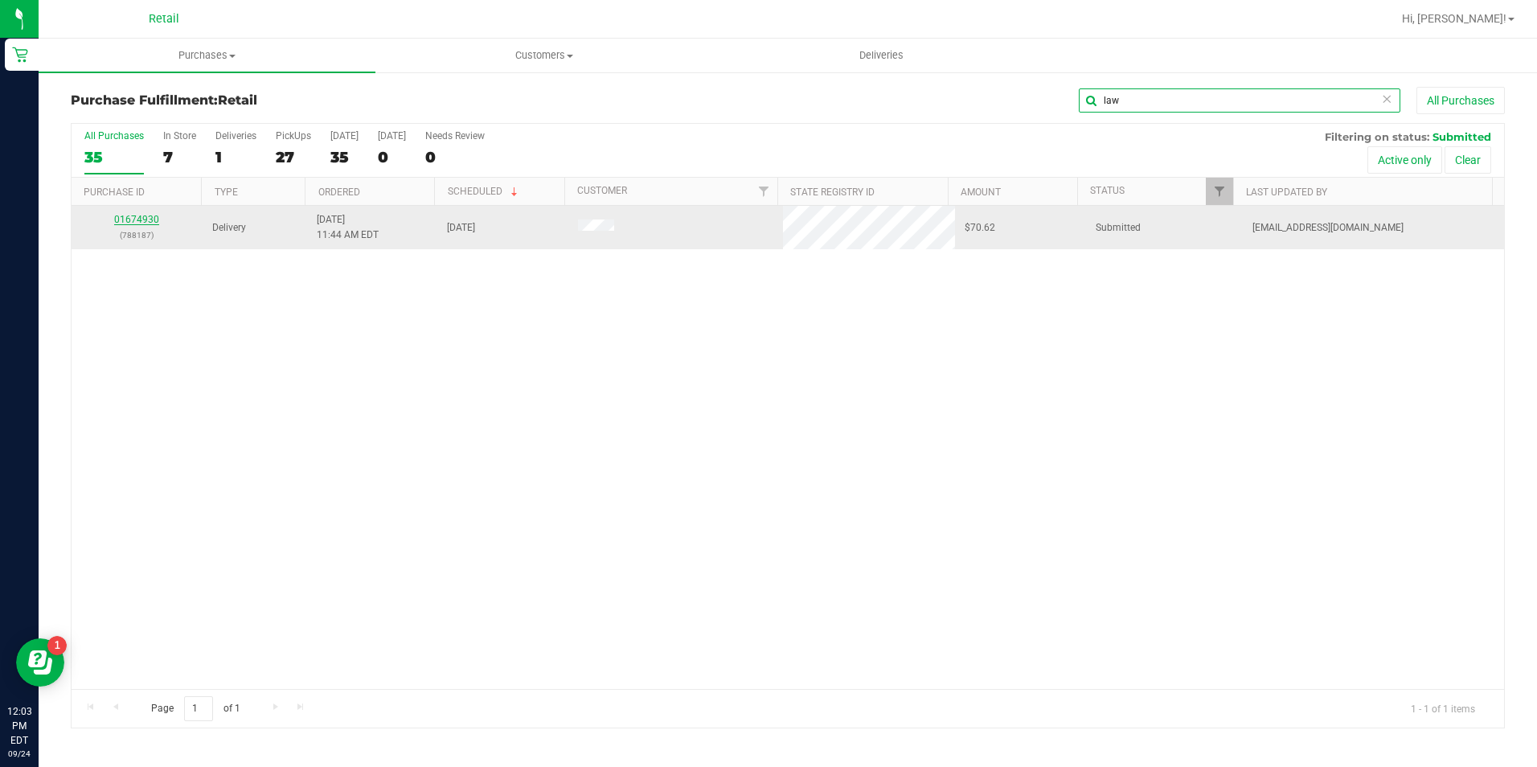
type input "law"
click at [150, 221] on link "01674930" at bounding box center [136, 219] width 45 height 11
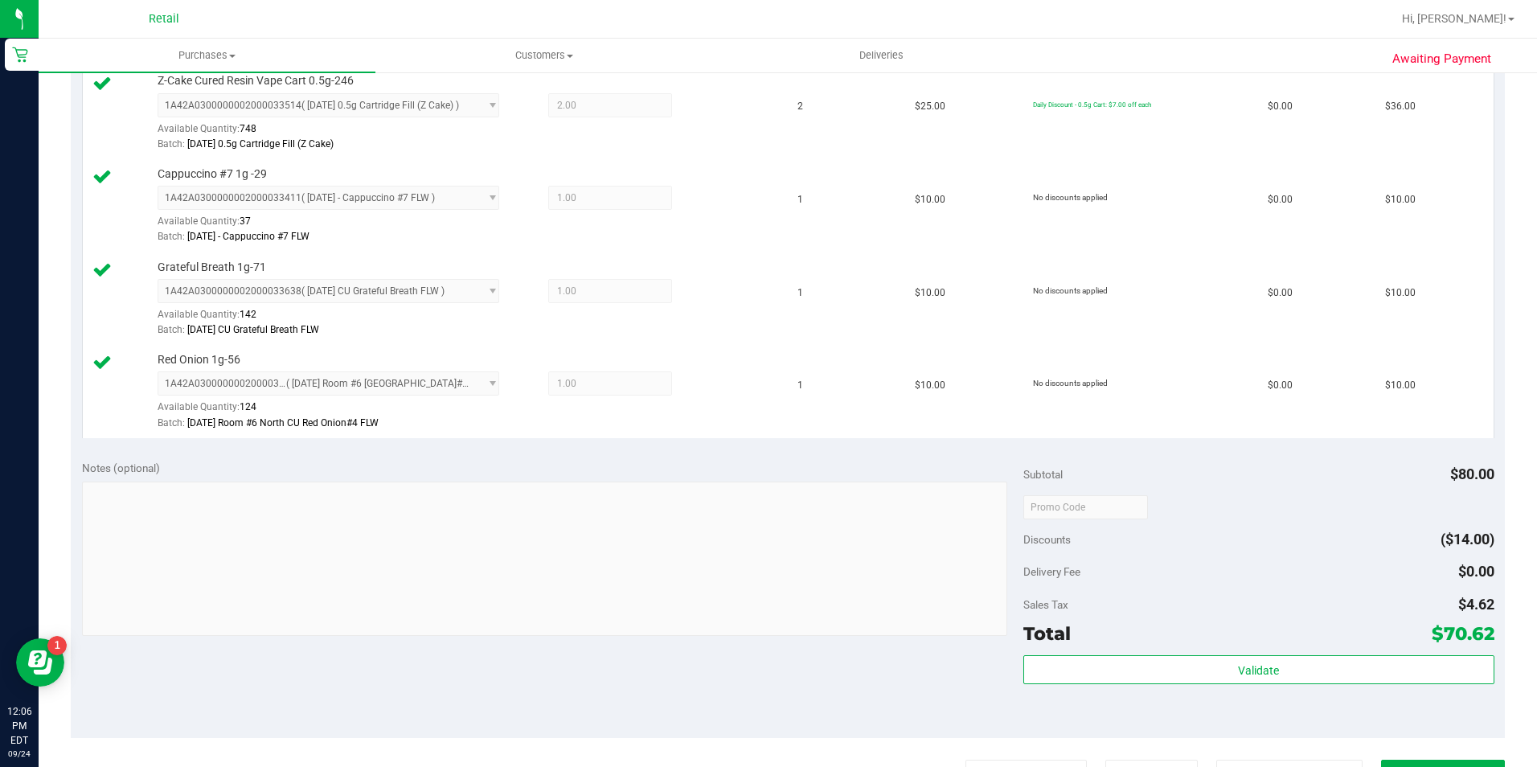
scroll to position [482, 0]
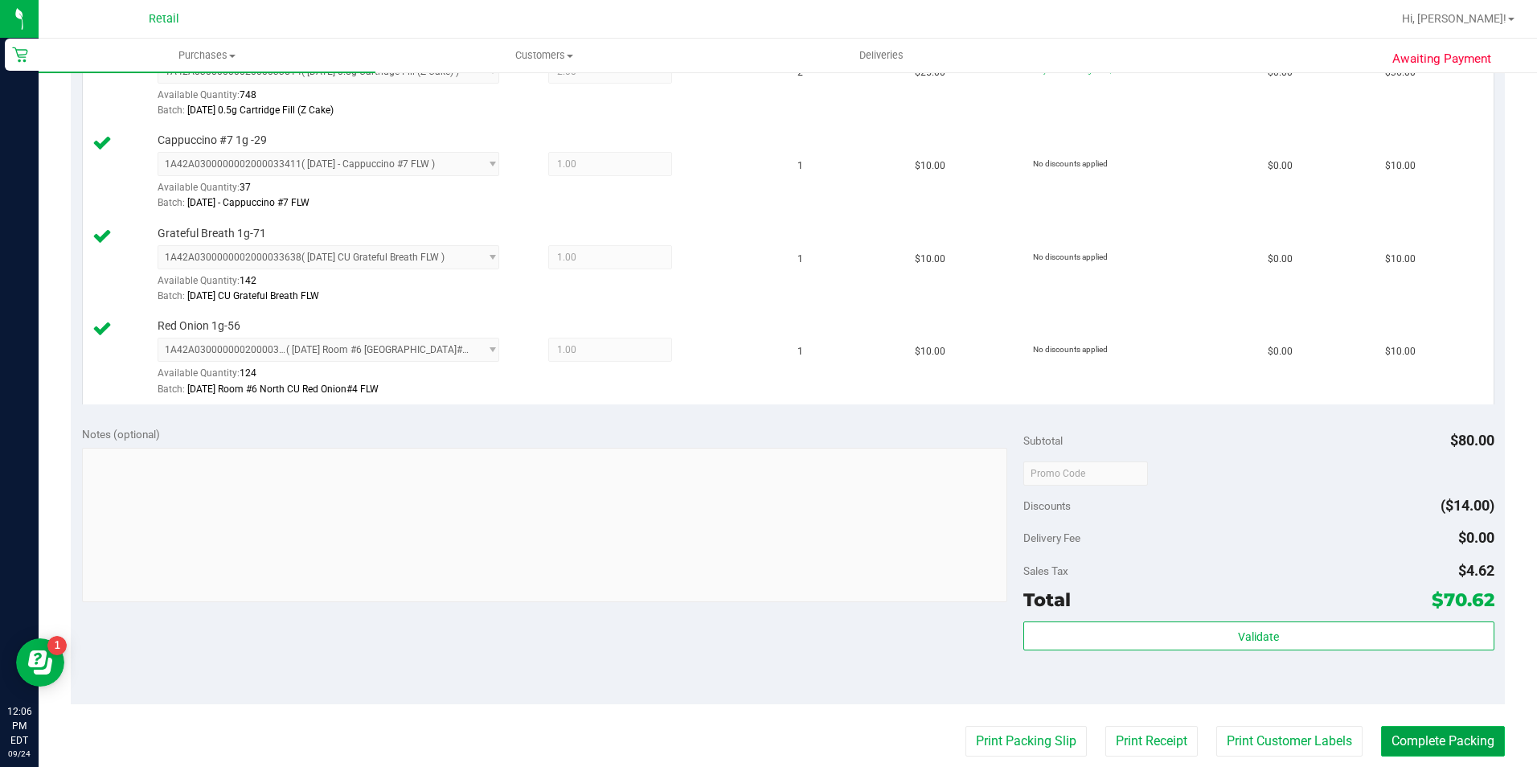
click at [1455, 751] on button "Complete Packing" at bounding box center [1443, 741] width 124 height 31
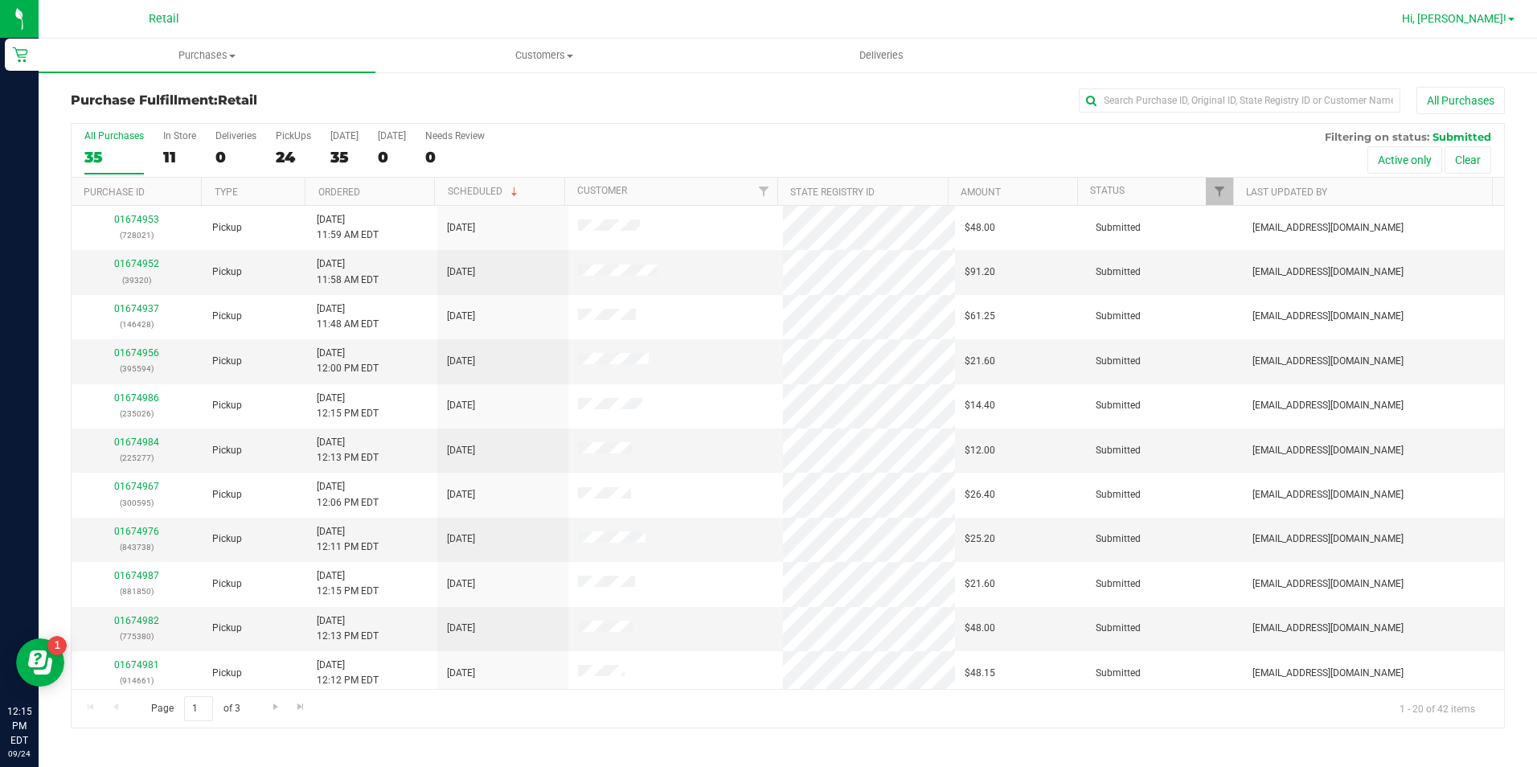
click at [1488, 26] on link "Hi, [PERSON_NAME]!" at bounding box center [1458, 18] width 125 height 17
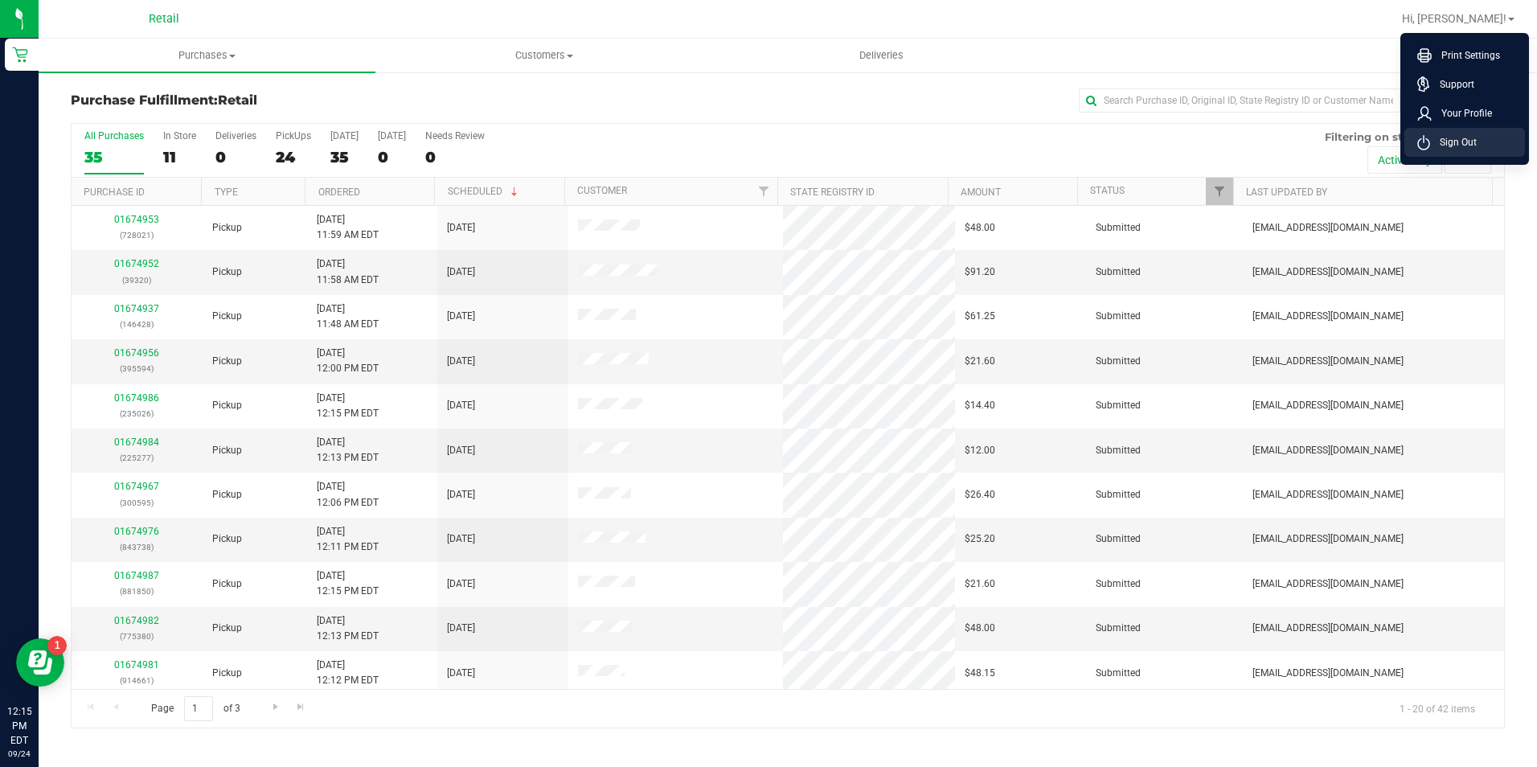
click at [1454, 156] on li "Sign Out" at bounding box center [1465, 142] width 121 height 29
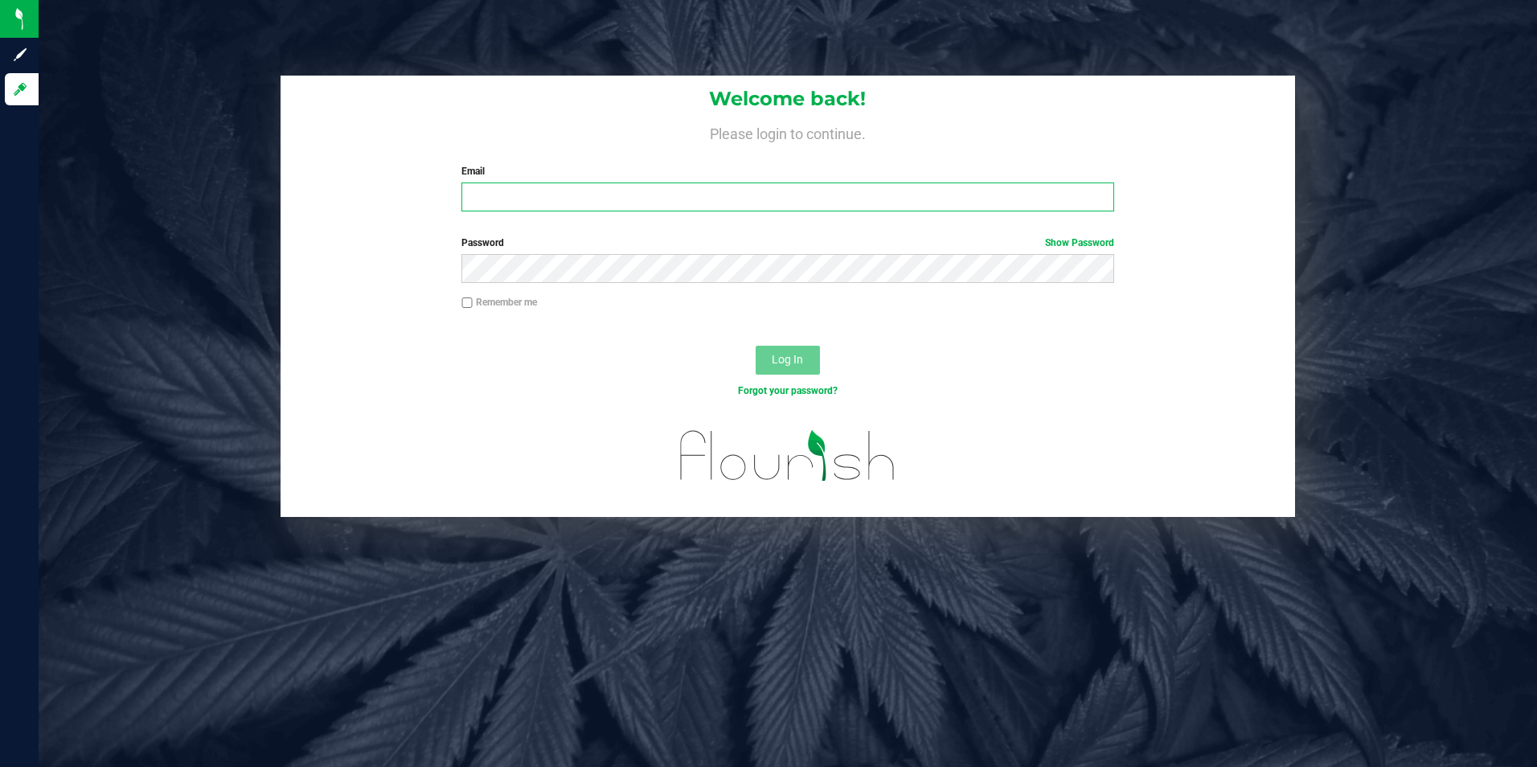
type input "[EMAIL_ADDRESS][DOMAIN_NAME]"
